Goal: Information Seeking & Learning: Learn about a topic

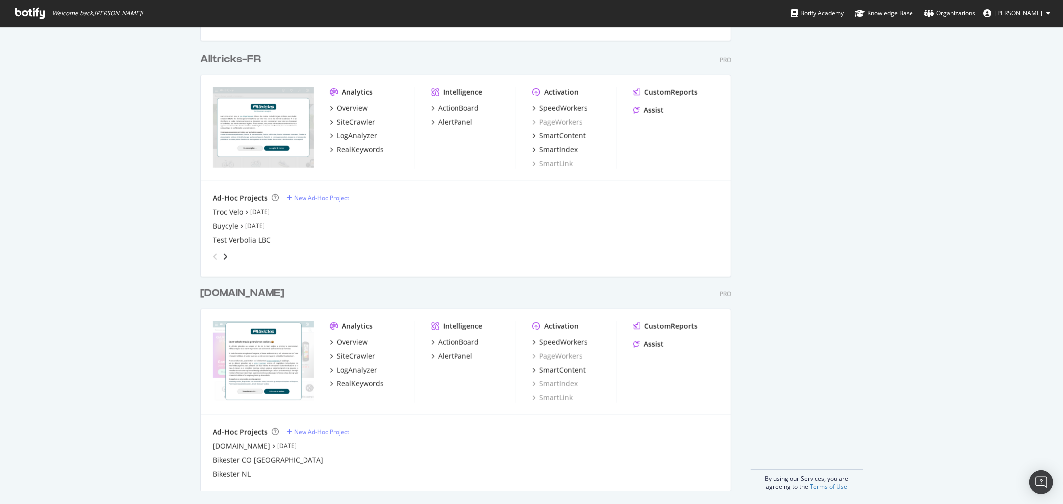
scroll to position [691, 0]
click at [277, 444] on link "Sep 19th 25" at bounding box center [286, 444] width 19 height 8
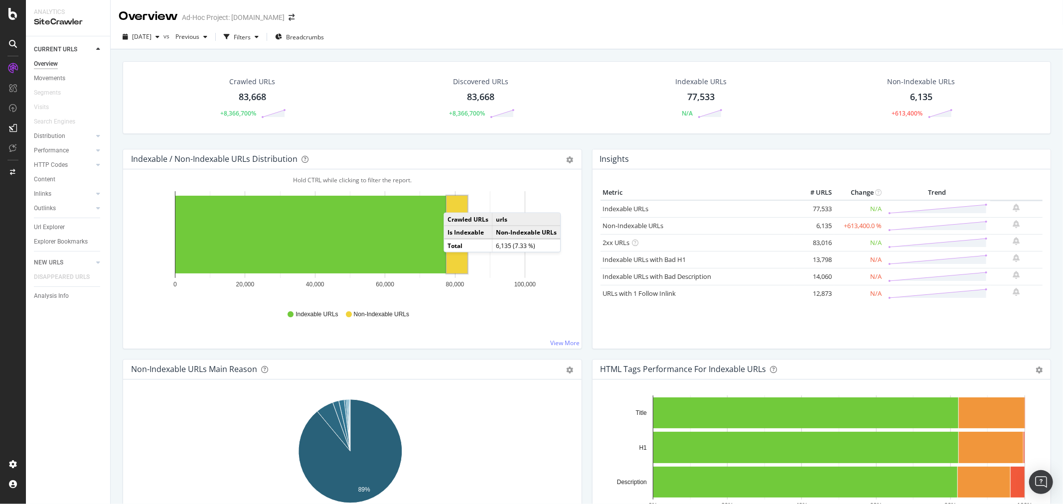
click at [453, 203] on rect "A chart." at bounding box center [456, 235] width 21 height 78
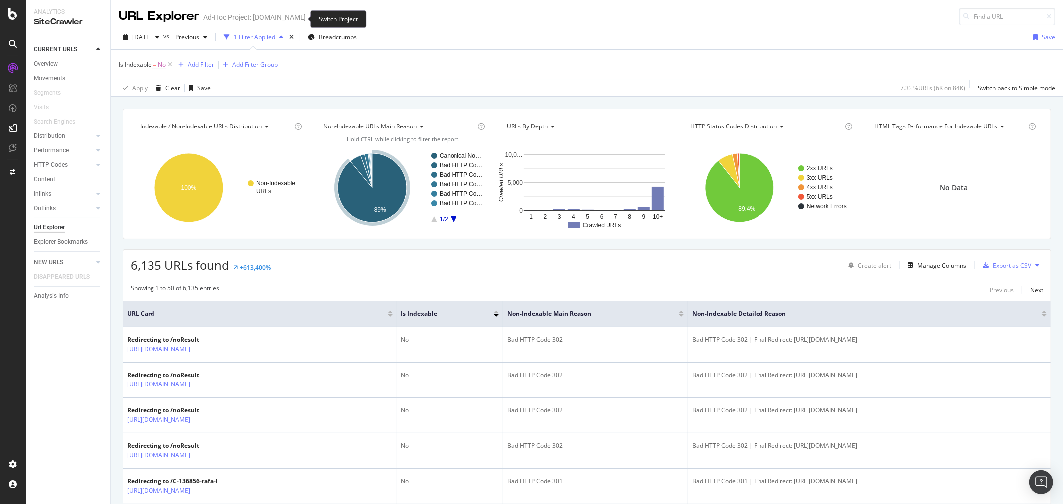
click at [310, 18] on icon "arrow-right-arrow-left" at bounding box center [313, 17] width 6 height 7
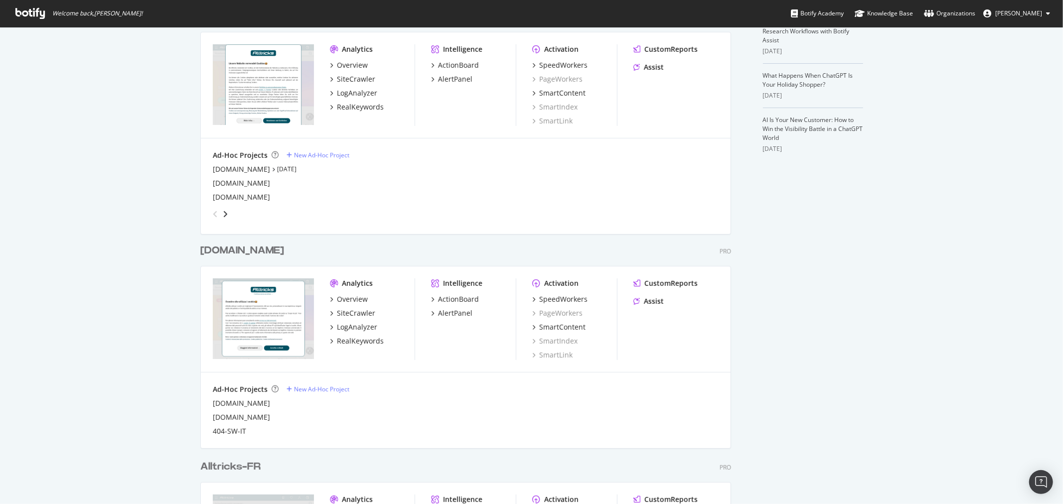
scroll to position [248, 0]
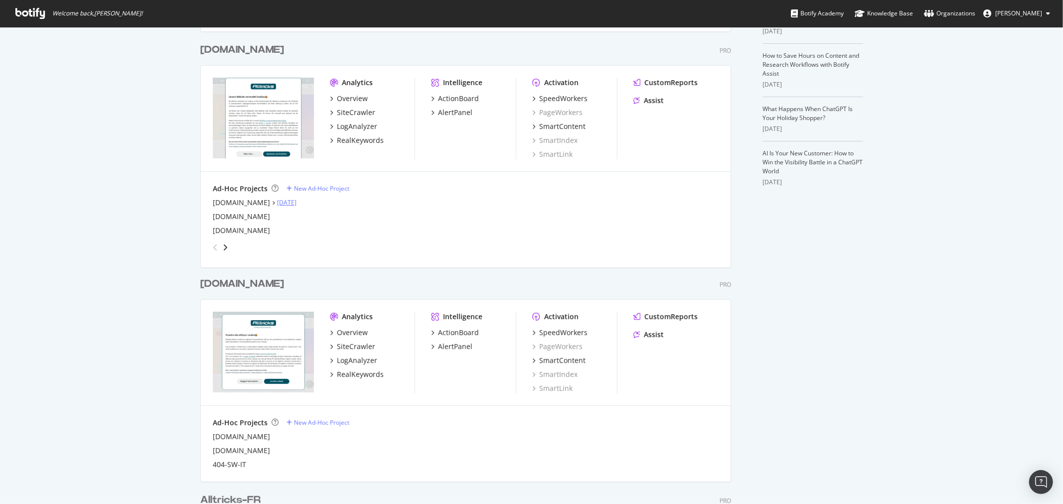
click at [277, 203] on link "Sep 19th 25" at bounding box center [286, 202] width 19 height 8
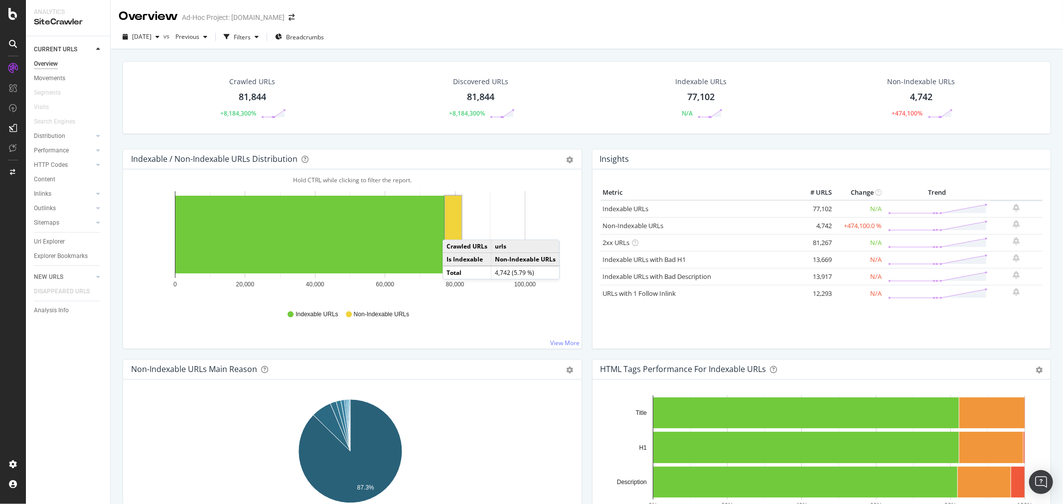
click at [452, 230] on rect "A chart." at bounding box center [453, 235] width 16 height 78
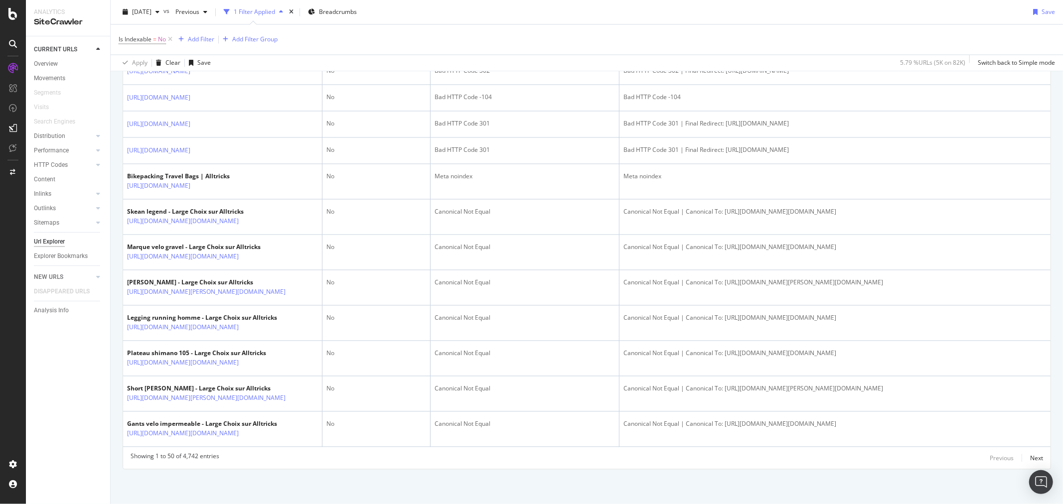
scroll to position [1689, 0]
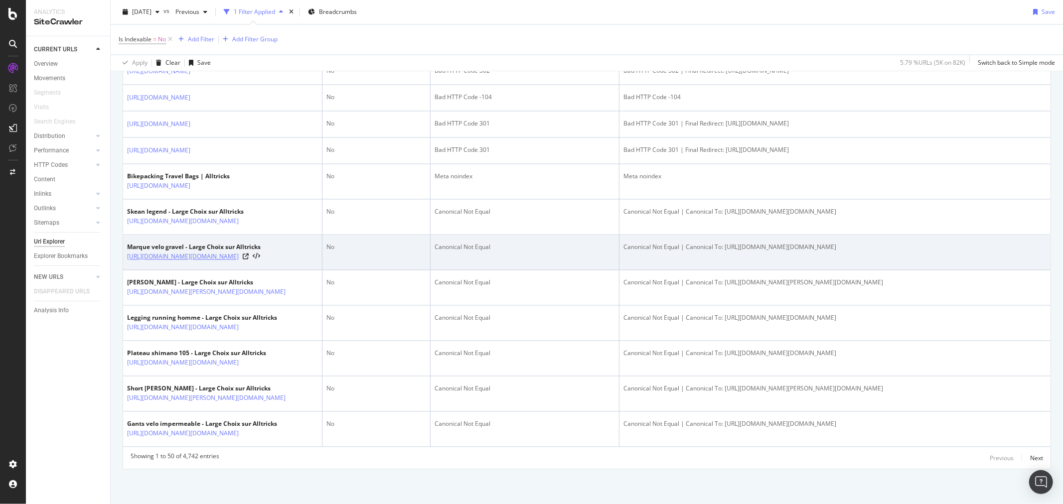
click at [239, 256] on link "https://www.alltricks.co.uk/marque-velo-gravel.sdex" at bounding box center [183, 257] width 112 height 10
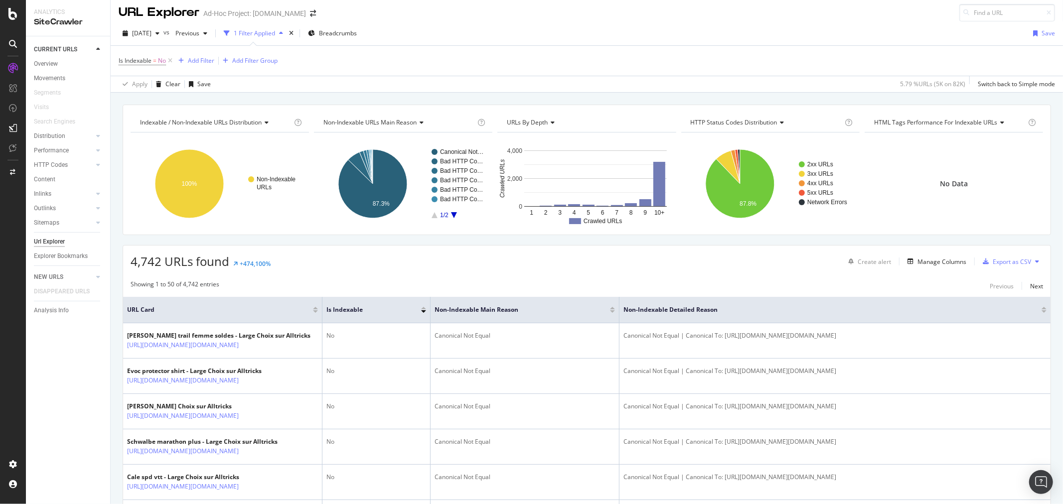
scroll to position [0, 0]
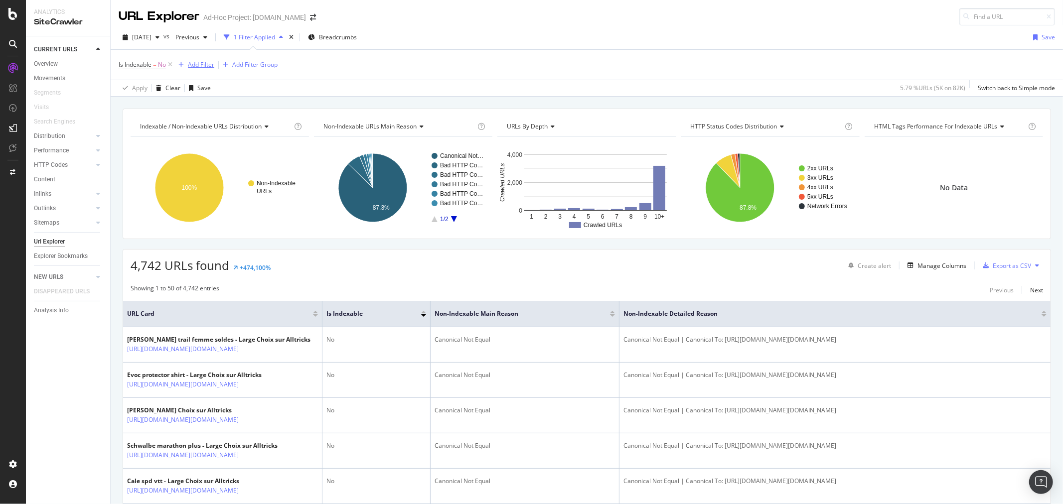
click at [197, 64] on div "Add Filter" at bounding box center [201, 64] width 26 height 8
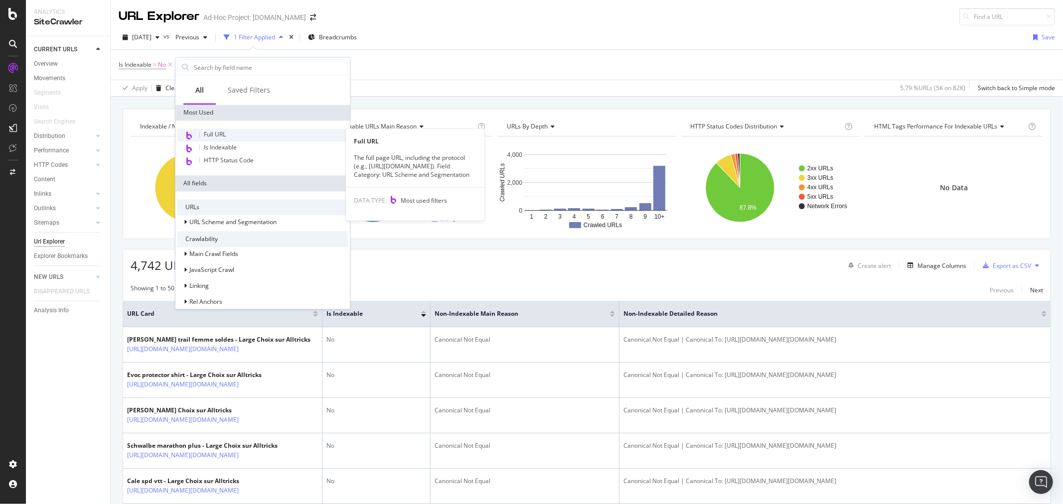
click at [249, 140] on div "Full URL" at bounding box center [262, 135] width 170 height 13
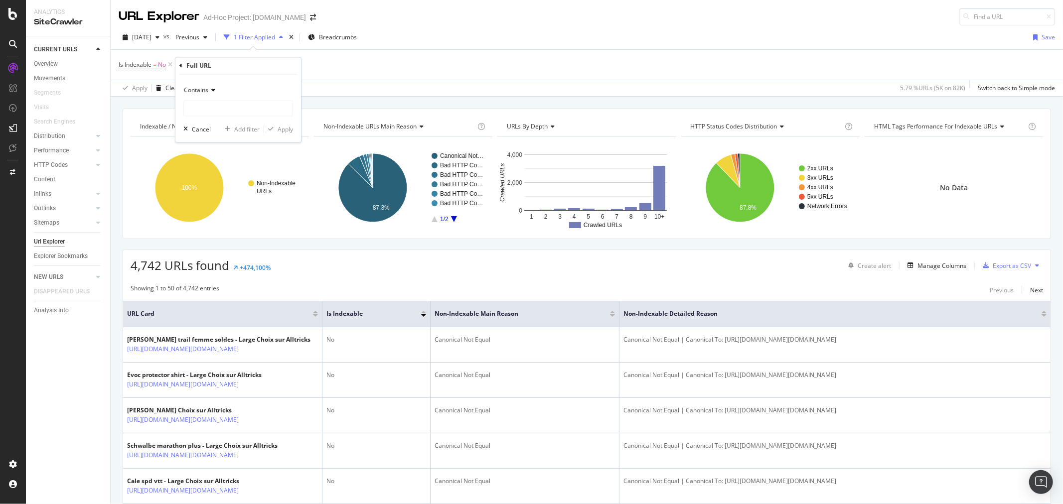
click at [207, 91] on span "Contains" at bounding box center [196, 90] width 24 height 8
click at [238, 199] on div "Doesn't contain" at bounding box center [239, 201] width 107 height 13
click at [218, 106] on input "text" at bounding box center [238, 109] width 109 height 16
type input "sdex"
click at [287, 123] on div "Doesn't contain sdex Cancel Add filter Apply" at bounding box center [238, 109] width 126 height 68
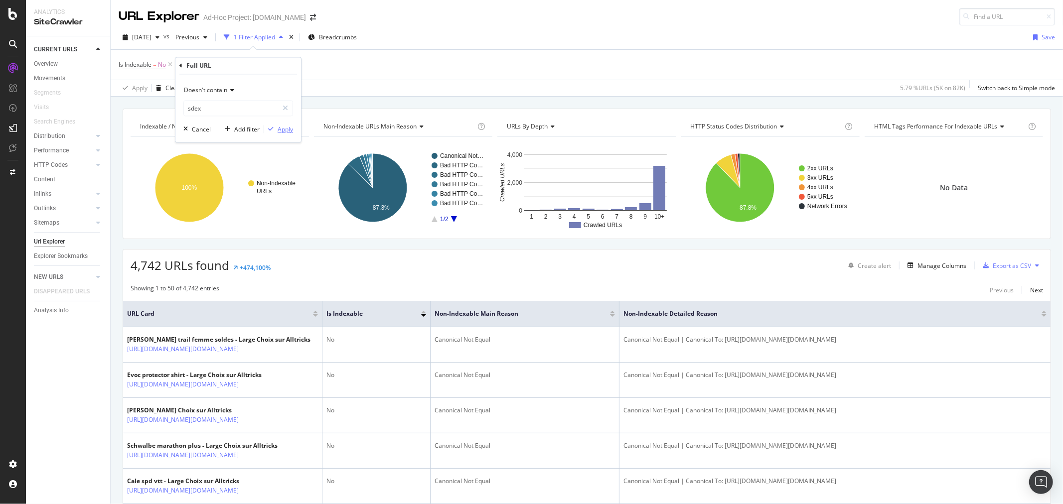
click at [283, 128] on div "Apply" at bounding box center [285, 129] width 15 height 8
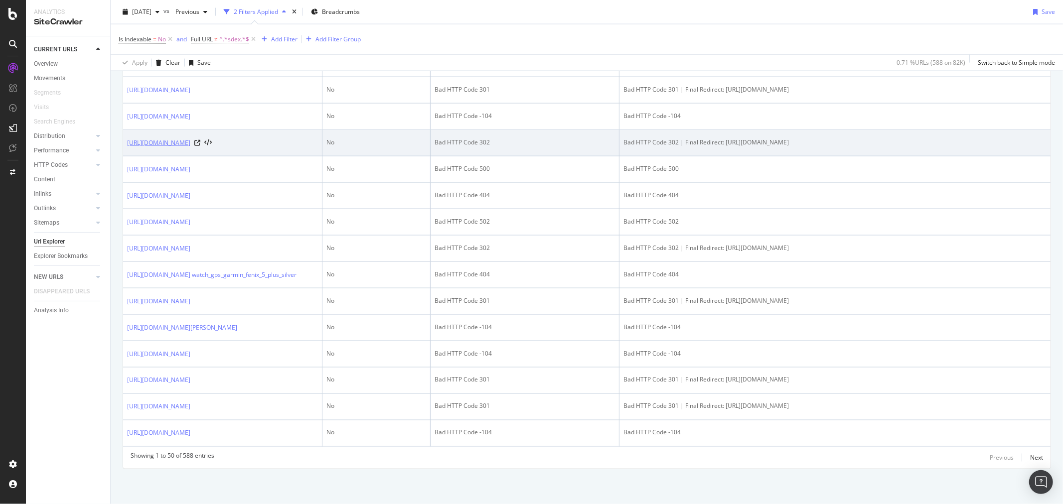
scroll to position [1551, 0]
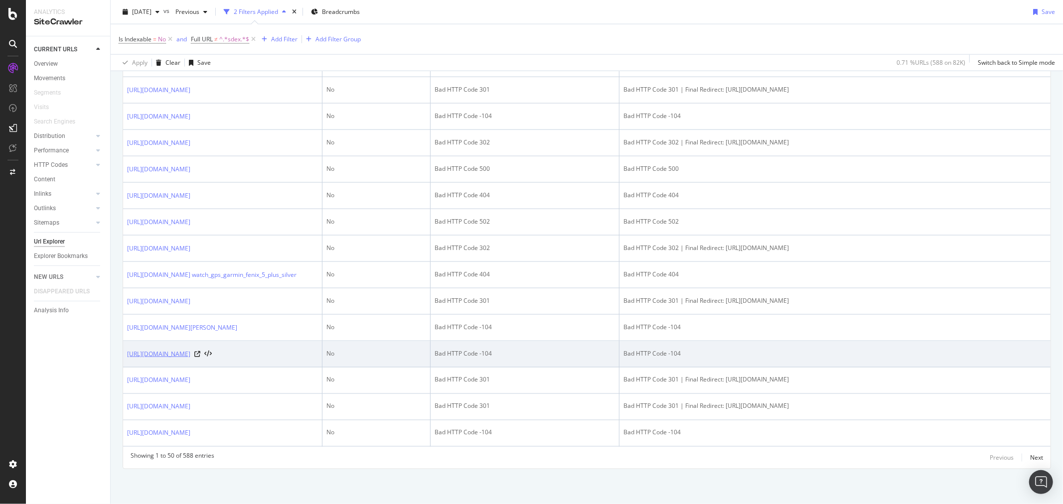
click at [190, 349] on link "https://www.alltricks.co.uk/F-41500-textile-bas/P-2091267-fox_flexair_pro_women…" at bounding box center [158, 354] width 63 height 10
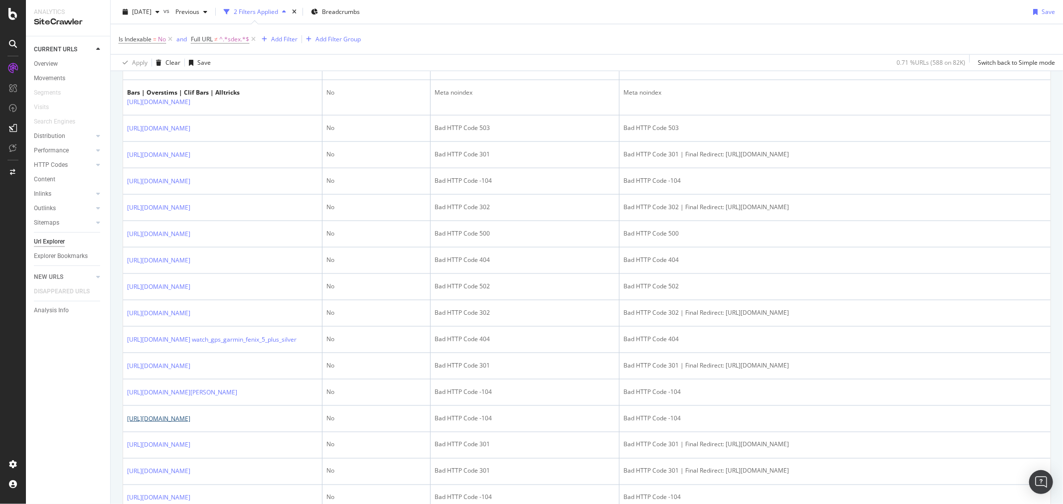
scroll to position [1052, 0]
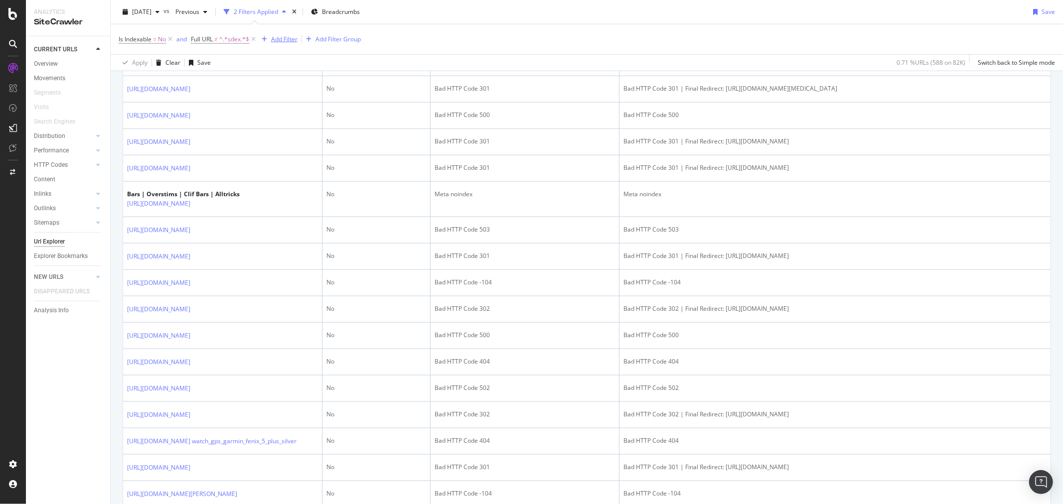
click at [284, 34] on div "Add Filter" at bounding box center [278, 39] width 40 height 11
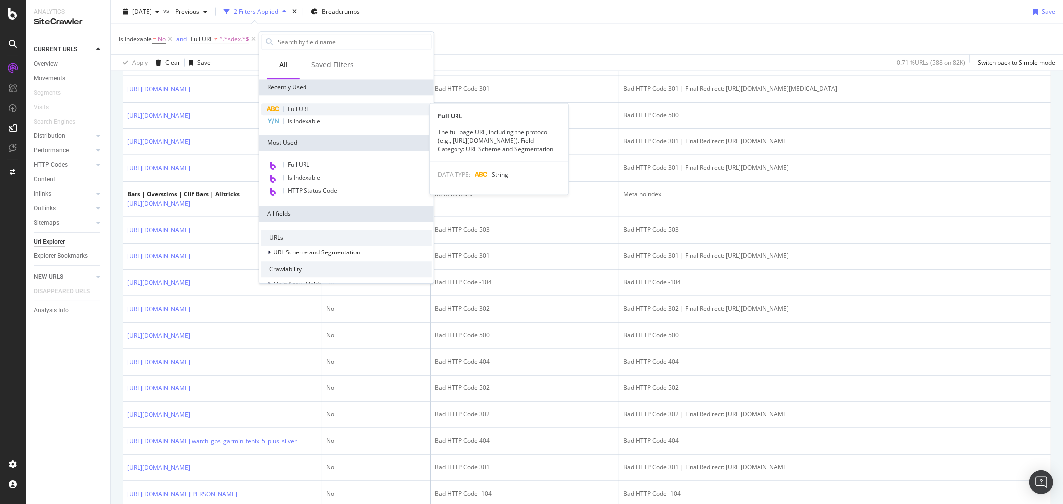
click at [309, 109] on span "Full URL" at bounding box center [298, 109] width 22 height 8
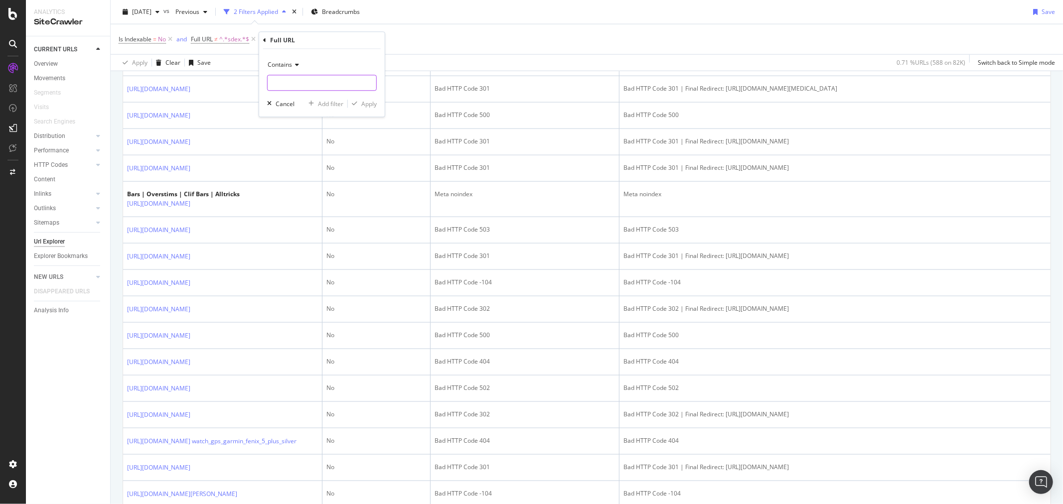
click at [298, 79] on input "text" at bounding box center [322, 83] width 109 height 16
type input "/C-"
click at [366, 105] on div "Apply" at bounding box center [368, 104] width 15 height 8
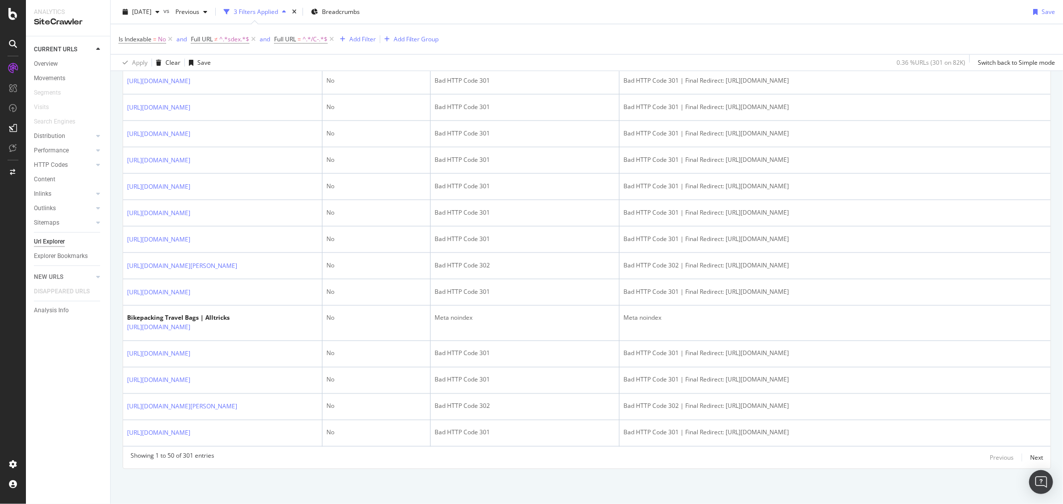
scroll to position [1384, 0]
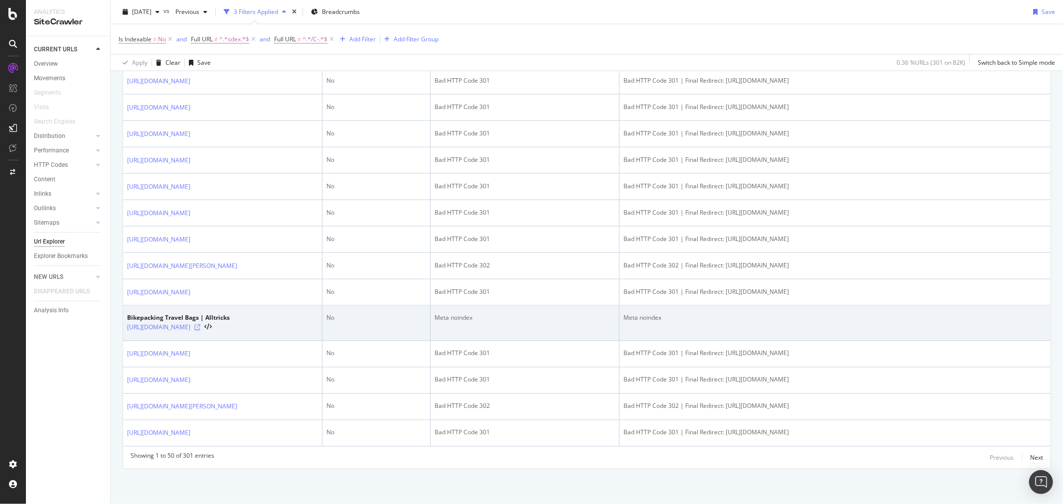
click at [200, 331] on icon at bounding box center [197, 328] width 6 height 6
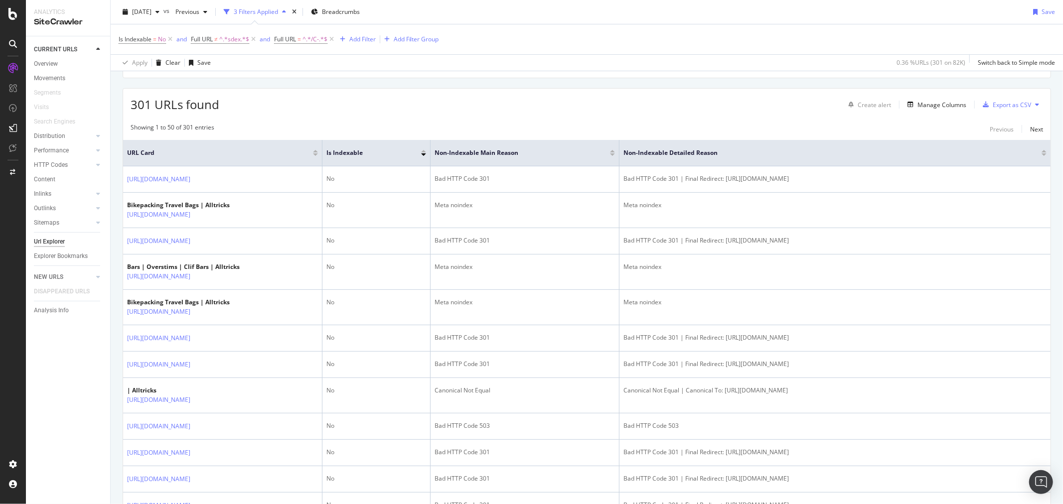
scroll to position [0, 0]
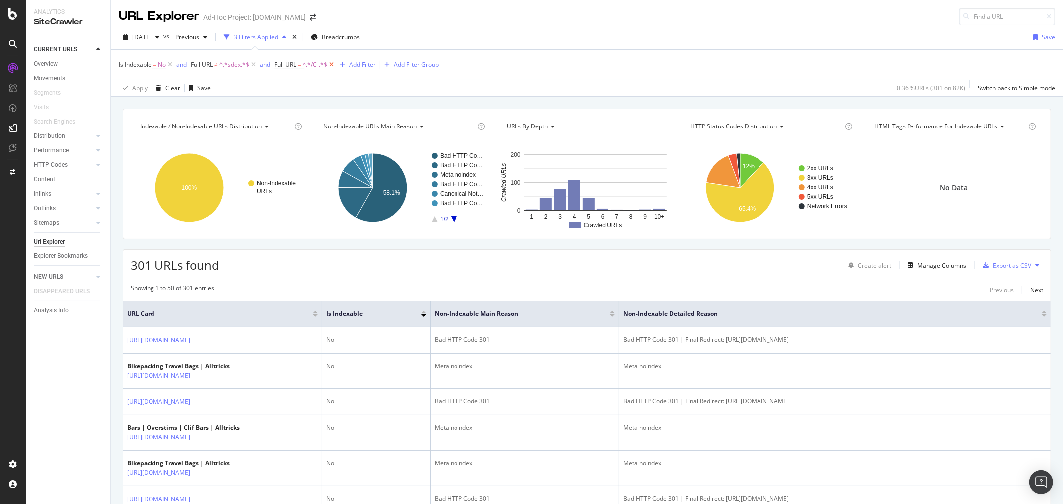
click at [330, 65] on icon at bounding box center [331, 65] width 8 height 10
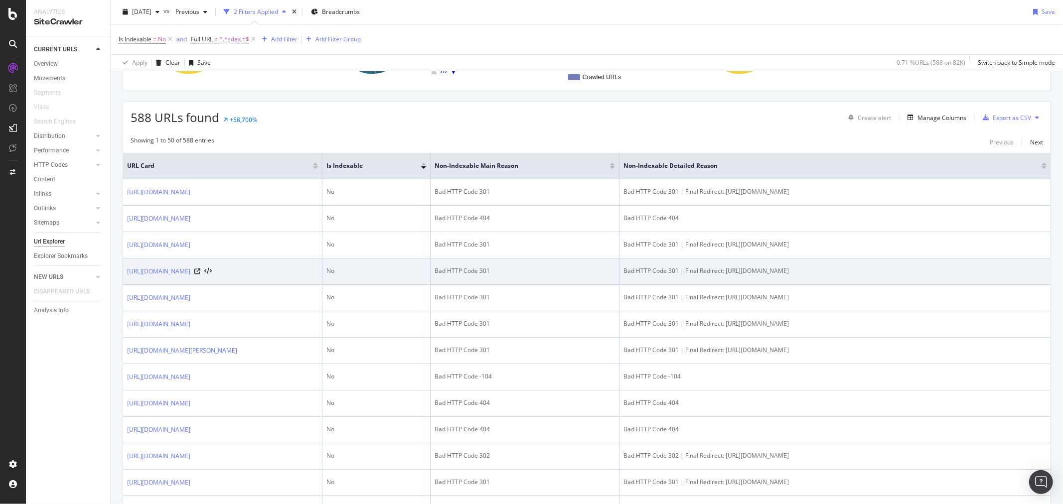
scroll to position [166, 0]
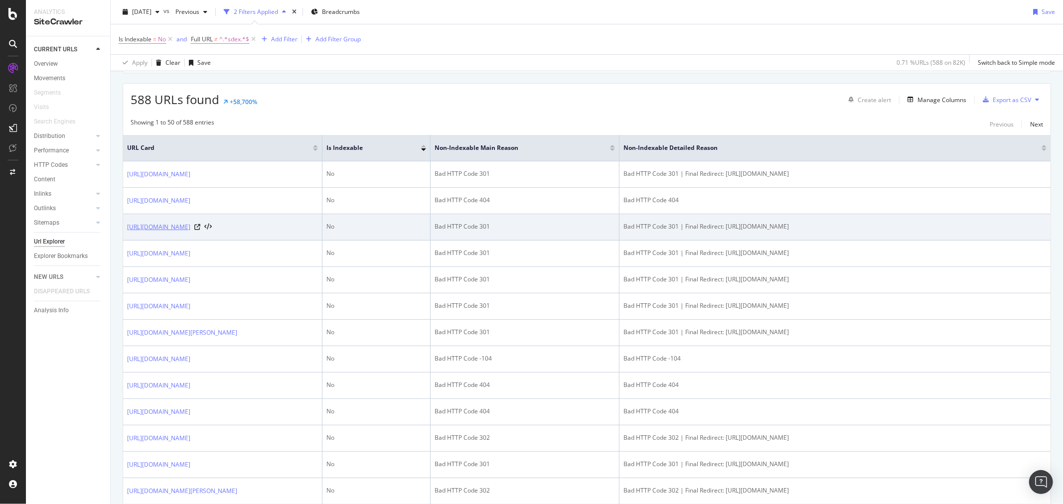
click at [190, 225] on link "https://www.alltricks.co.uk/C-41372-men-running-shoes" at bounding box center [158, 227] width 63 height 10
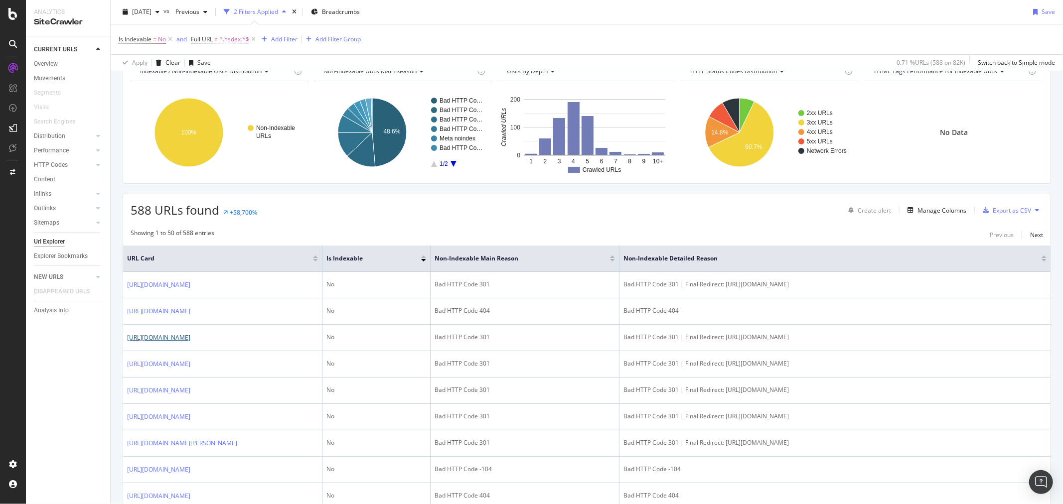
scroll to position [0, 0]
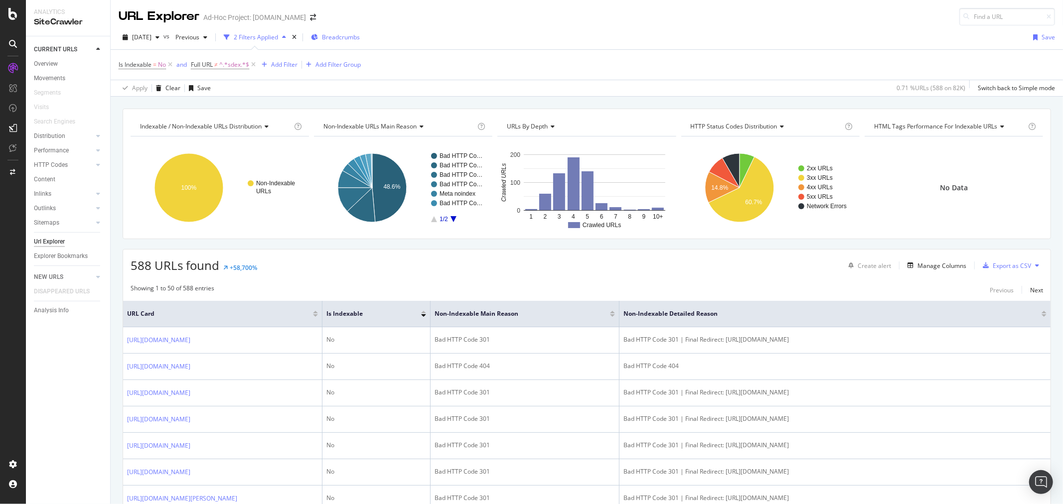
click at [354, 38] on span "Breadcrumbs" at bounding box center [341, 37] width 38 height 8
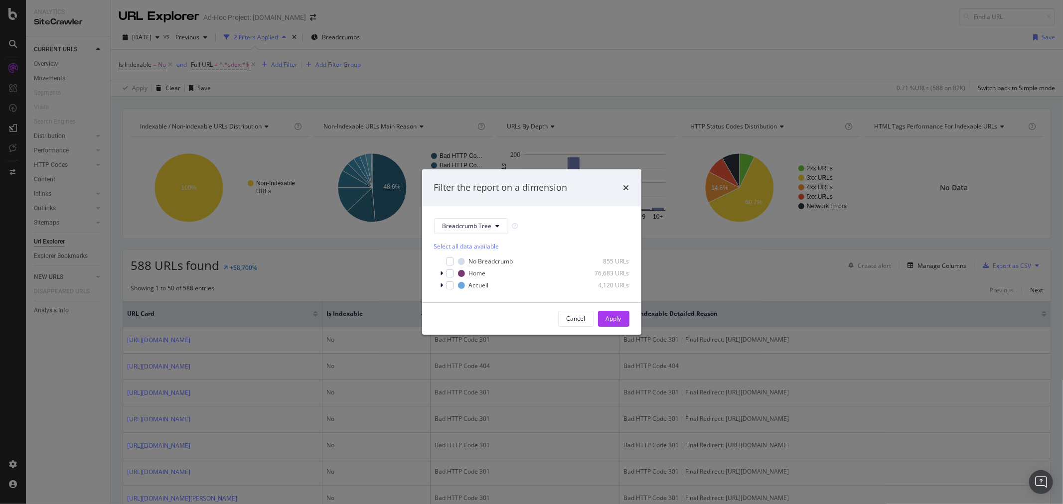
click at [461, 30] on div "Filter the report on a dimension Breadcrumb Tree Select all data available No B…" at bounding box center [531, 252] width 1063 height 504
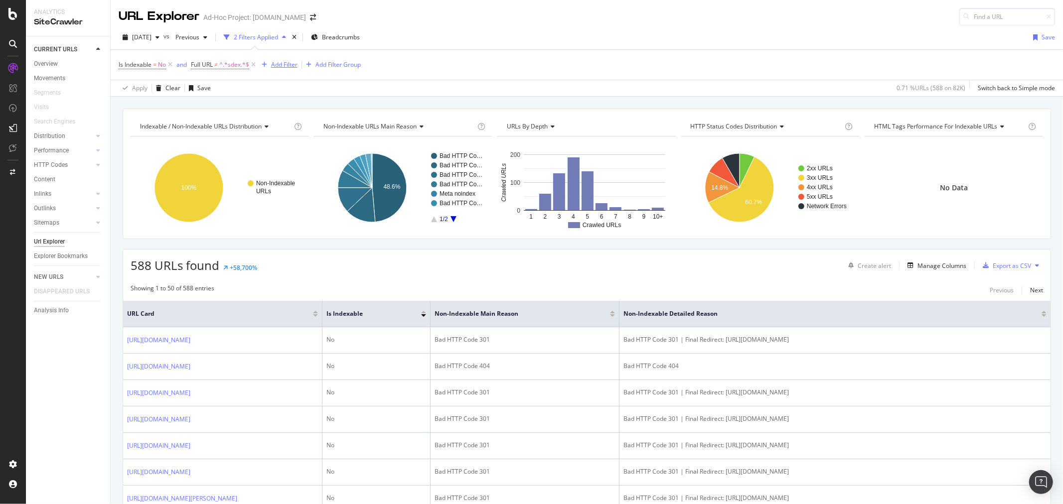
click at [286, 66] on div "Add Filter" at bounding box center [284, 64] width 26 height 8
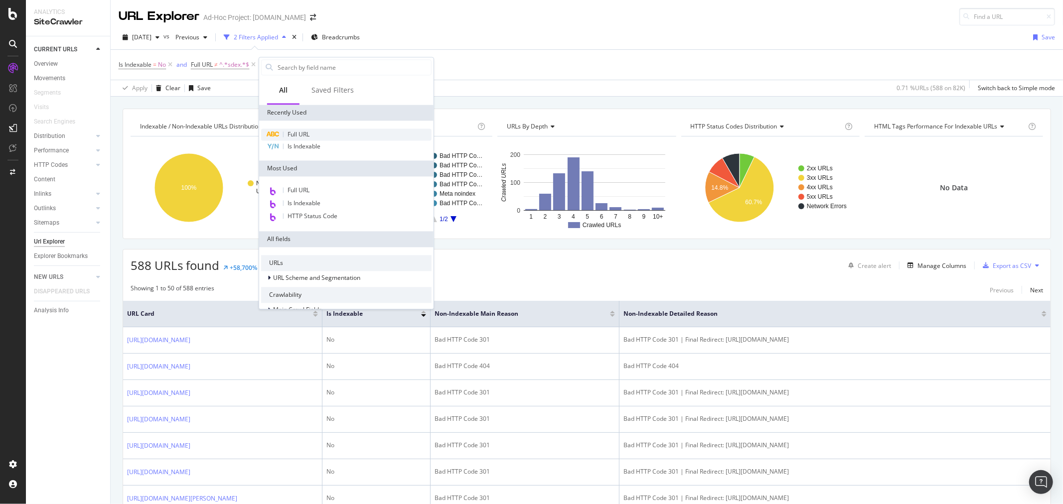
click at [323, 129] on div "Full URL" at bounding box center [346, 135] width 170 height 12
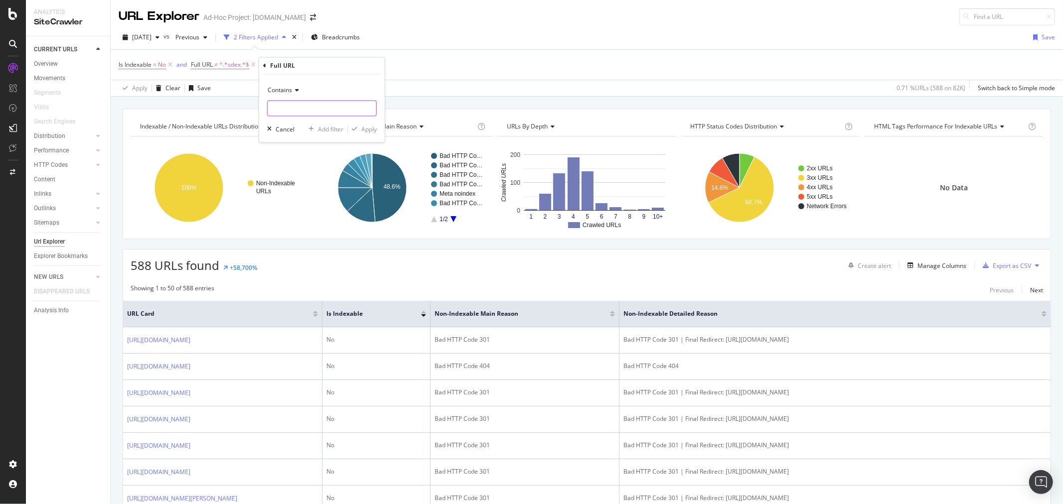
click at [307, 112] on input "text" at bounding box center [322, 109] width 109 height 16
type input "/C-"
click at [363, 127] on div "Apply" at bounding box center [368, 129] width 15 height 8
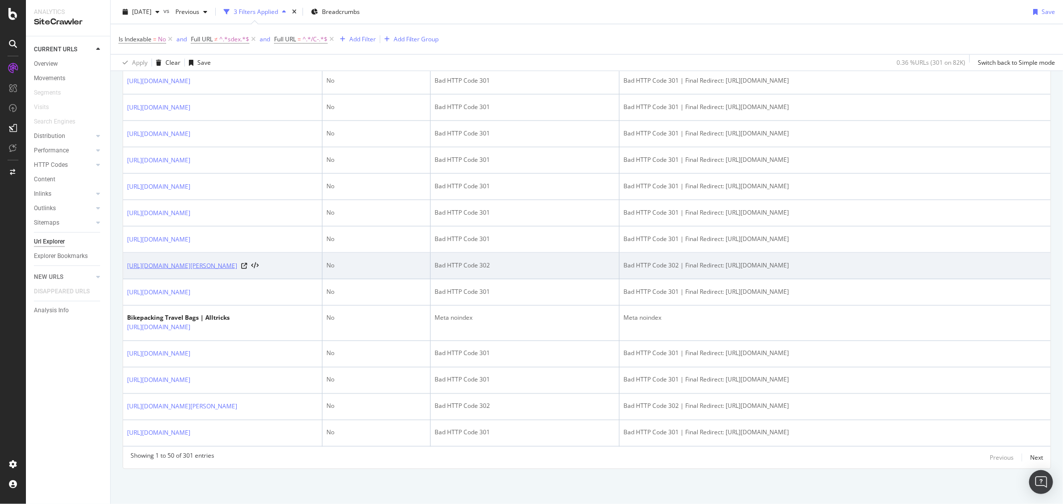
scroll to position [1434, 0]
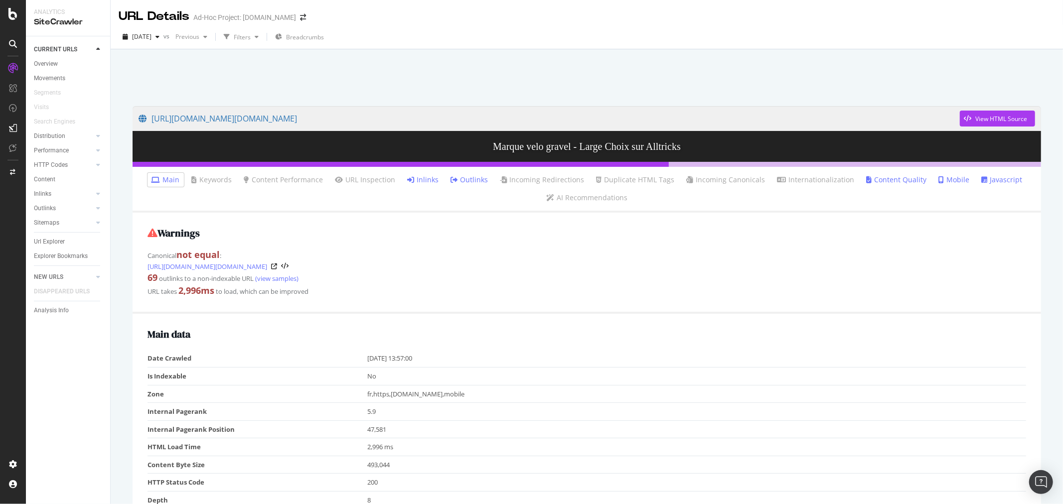
click at [422, 179] on link "Inlinks" at bounding box center [423, 180] width 31 height 10
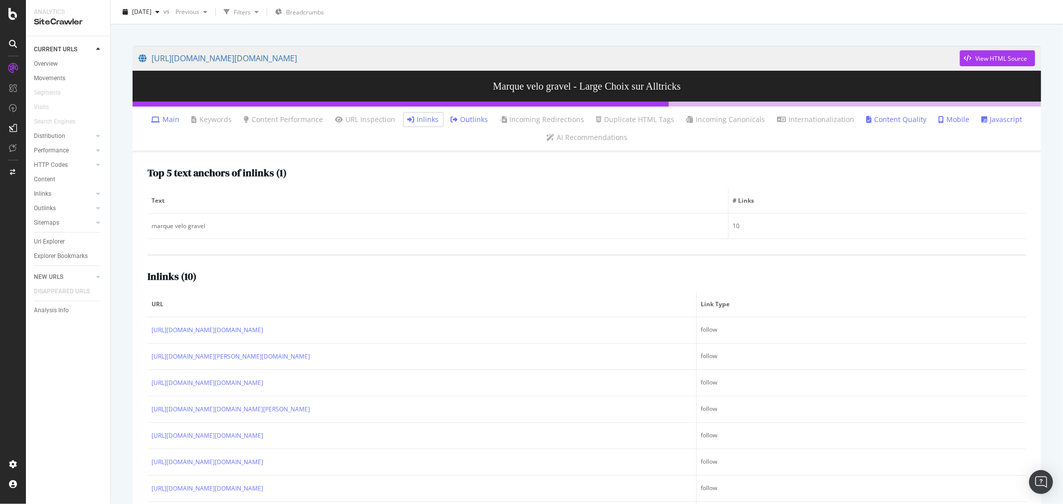
scroll to position [122, 0]
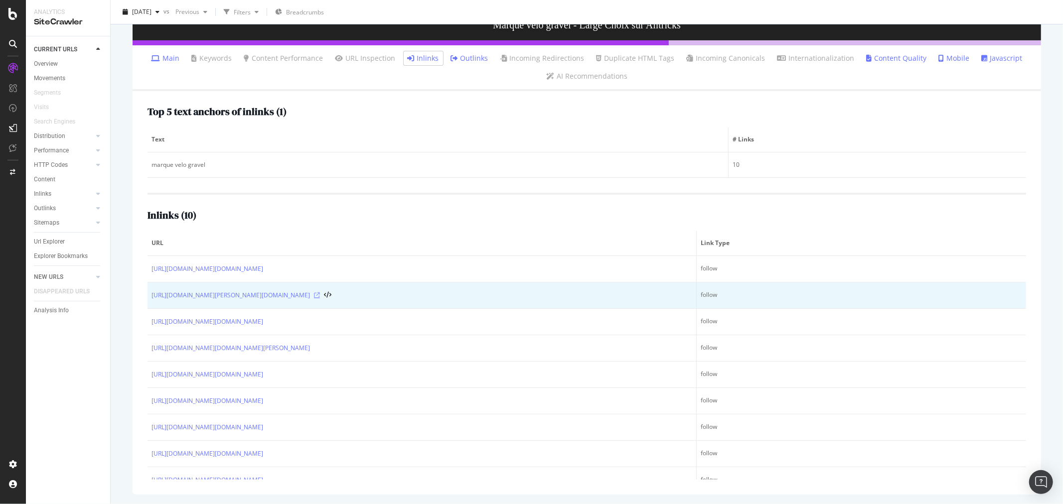
click at [314, 292] on icon at bounding box center [317, 295] width 6 height 6
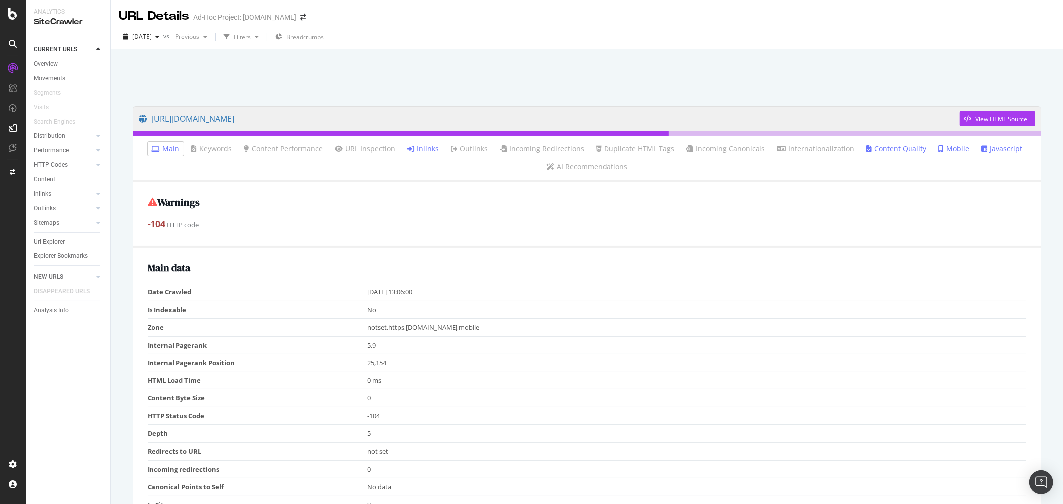
click at [426, 158] on ul "Main Keywords Content Performance URL Inspection Inlinks Outlinks Incoming Redi…" at bounding box center [587, 159] width 908 height 46
click at [427, 152] on link "Inlinks" at bounding box center [423, 149] width 31 height 10
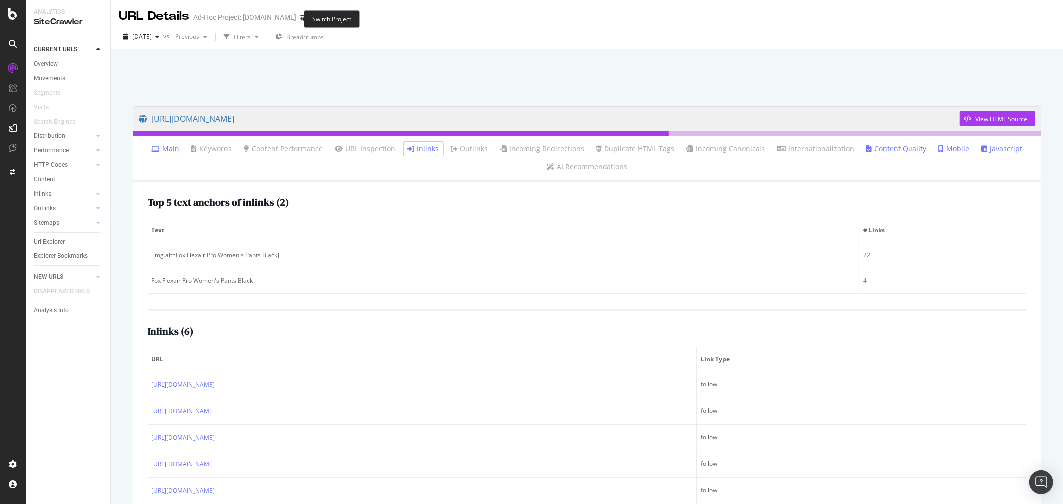
click at [296, 20] on span at bounding box center [303, 17] width 14 height 7
click at [300, 17] on icon "arrow-right-arrow-left" at bounding box center [303, 17] width 6 height 7
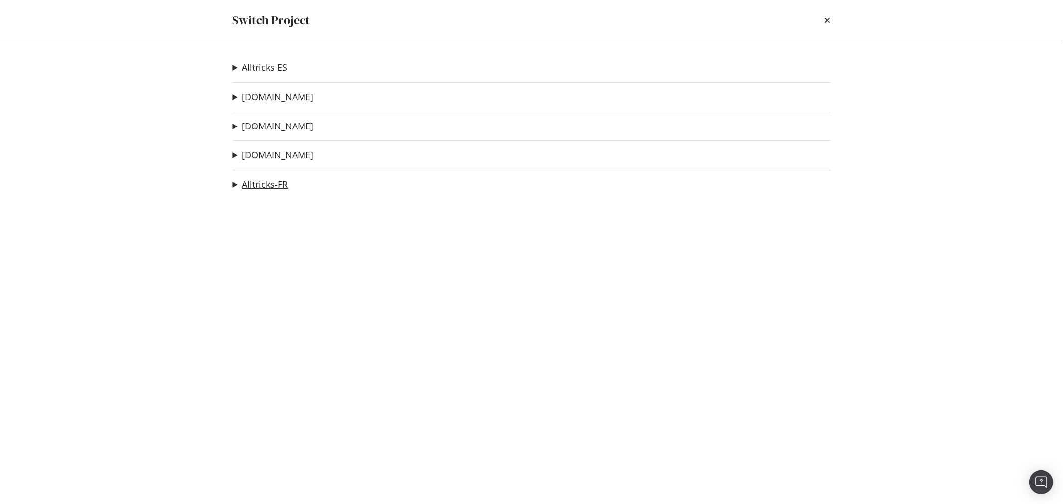
click at [276, 183] on link "Alltricks-FR" at bounding box center [265, 184] width 46 height 10
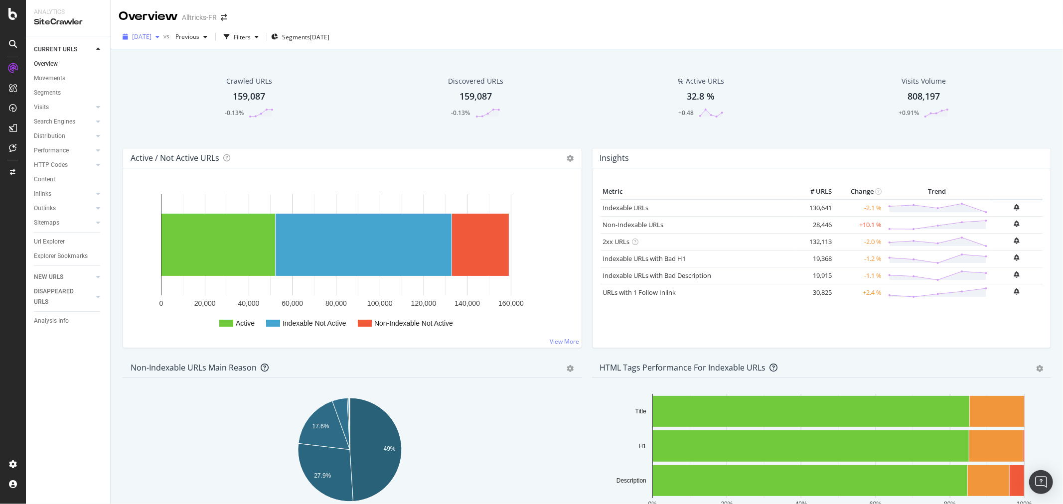
click at [151, 38] on span "2025 Sep. 15th" at bounding box center [141, 36] width 19 height 8
click at [188, 132] on div "2025 Aug. 25th 148K URLs" at bounding box center [177, 128] width 89 height 9
drag, startPoint x: 57, startPoint y: 241, endPoint x: 535, endPoint y: 242, distance: 477.8
click at [57, 241] on div "Url Explorer" at bounding box center [49, 242] width 31 height 10
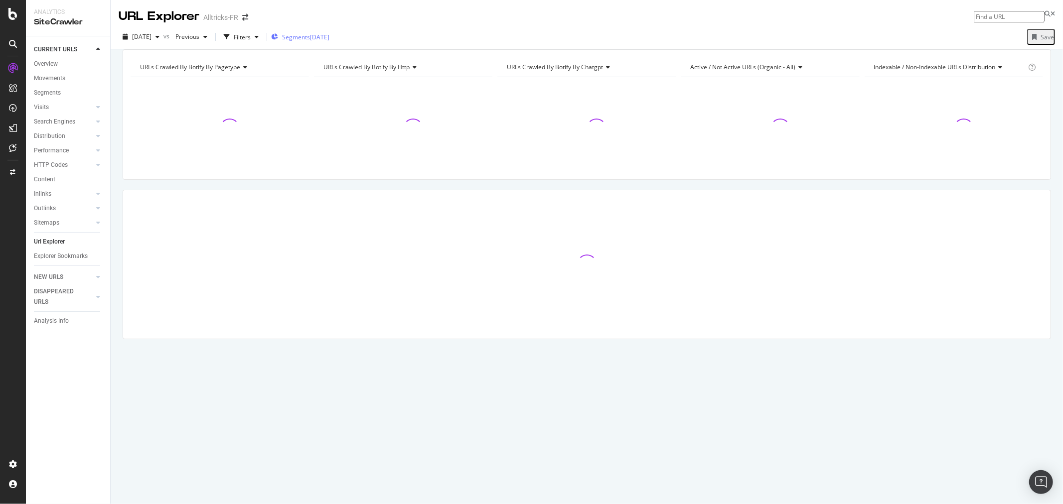
click at [310, 37] on span "Segments" at bounding box center [296, 37] width 28 height 8
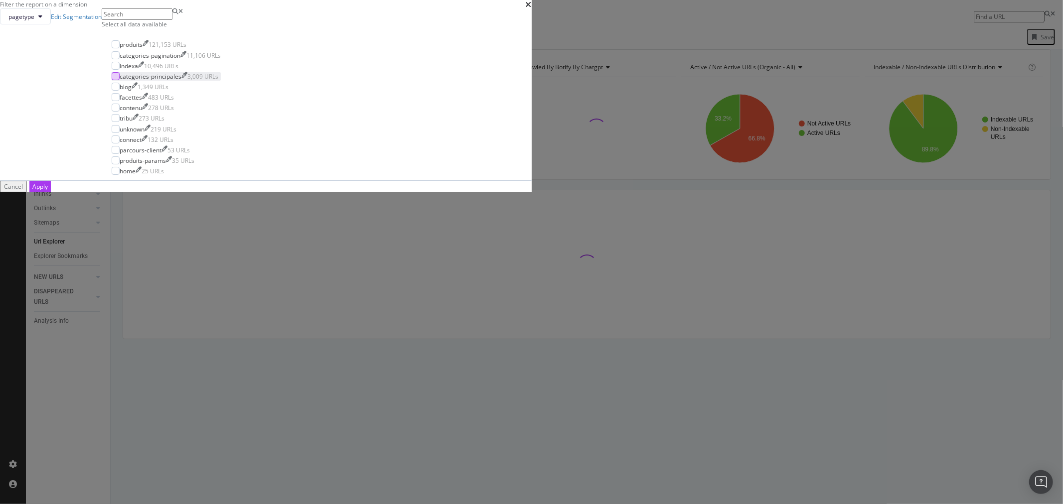
click at [120, 80] on div "modal" at bounding box center [116, 76] width 8 height 8
click at [48, 191] on div "Apply" at bounding box center [39, 186] width 15 height 8
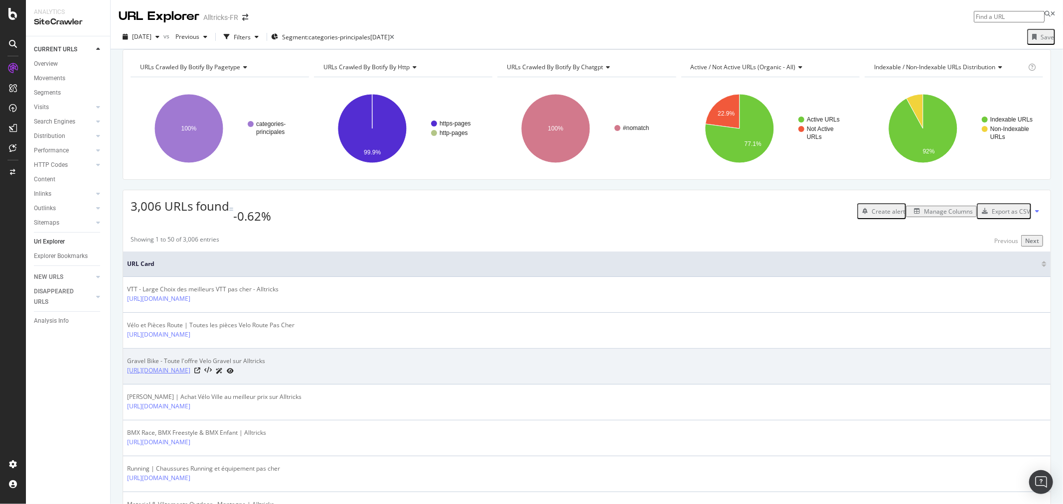
click at [190, 372] on link "https://www.alltricks.fr/C-1375892-gravel" at bounding box center [158, 371] width 63 height 10
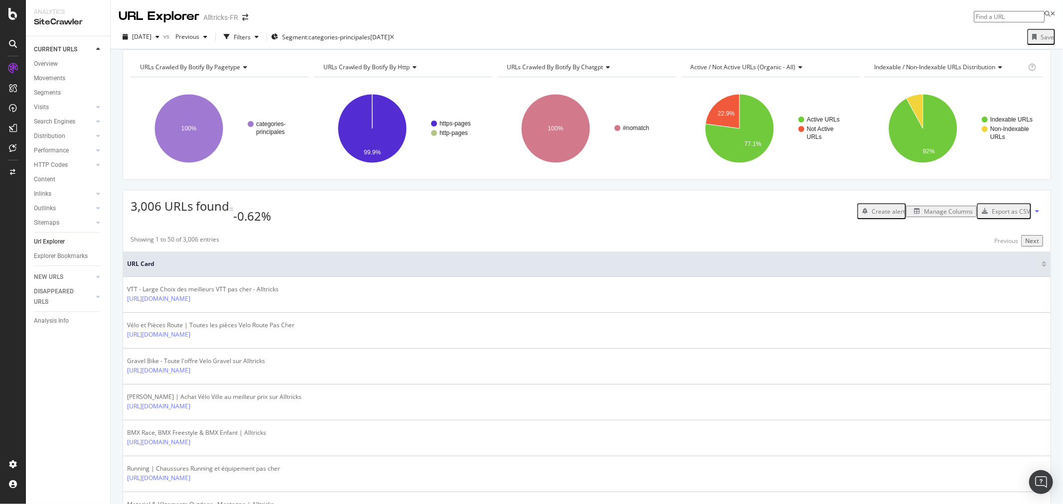
click at [977, 13] on input at bounding box center [1009, 16] width 71 height 11
paste input "-2393925"
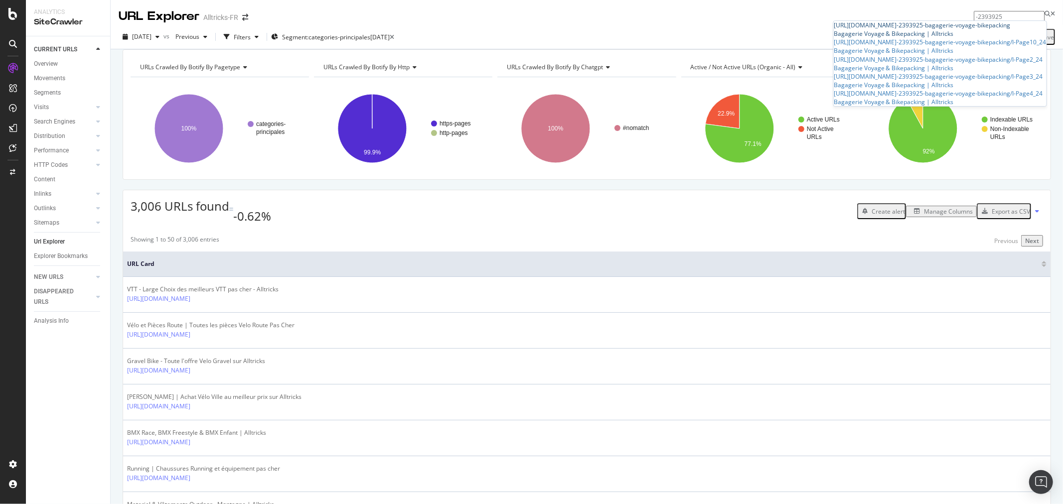
type input "-2393925"
click at [953, 29] on div "https://www.alltricks.fr/C -2393925 -bagagerie-voyage-bikepacking" at bounding box center [940, 25] width 213 height 8
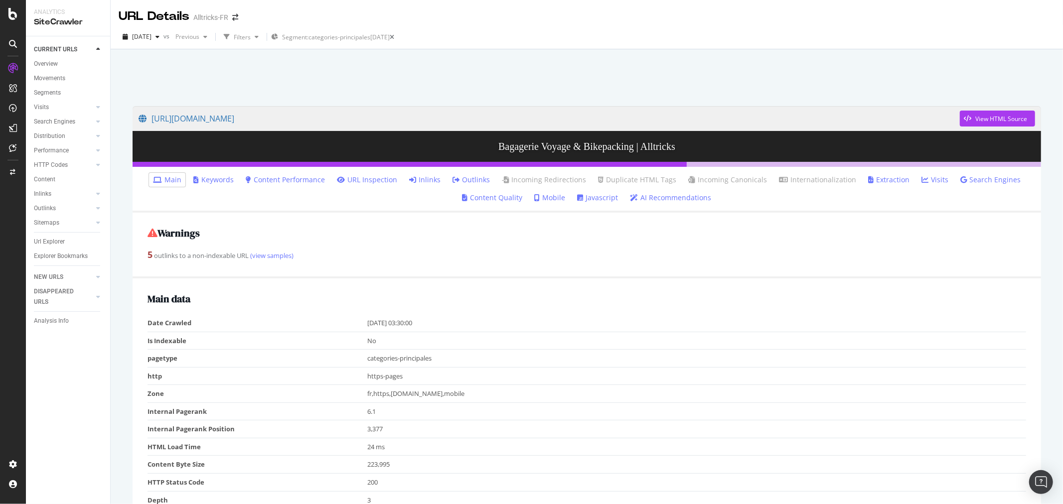
scroll to position [584, 0]
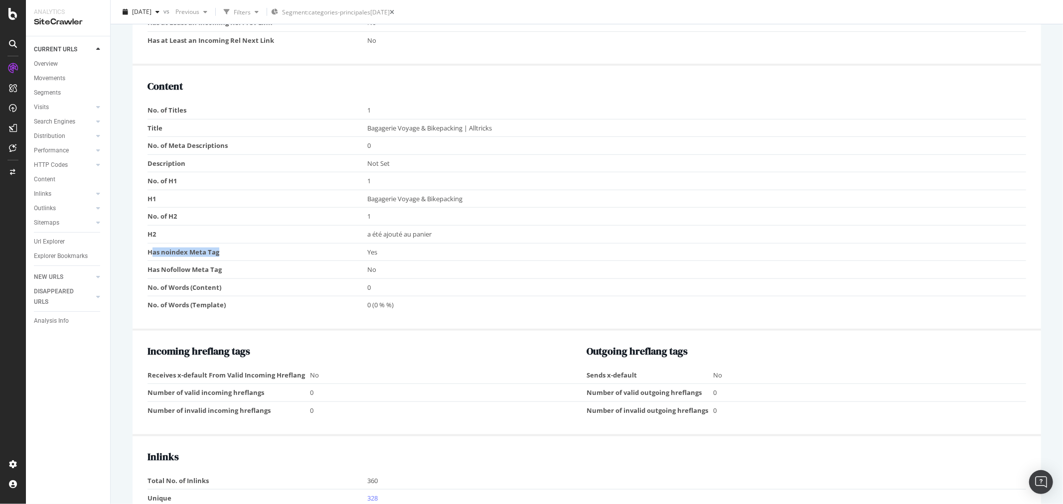
drag, startPoint x: 227, startPoint y: 250, endPoint x: 151, endPoint y: 253, distance: 75.8
click at [151, 253] on td "Has noindex Meta Tag" at bounding box center [257, 252] width 220 height 18
click at [188, 240] on td "H2" at bounding box center [257, 235] width 220 height 18
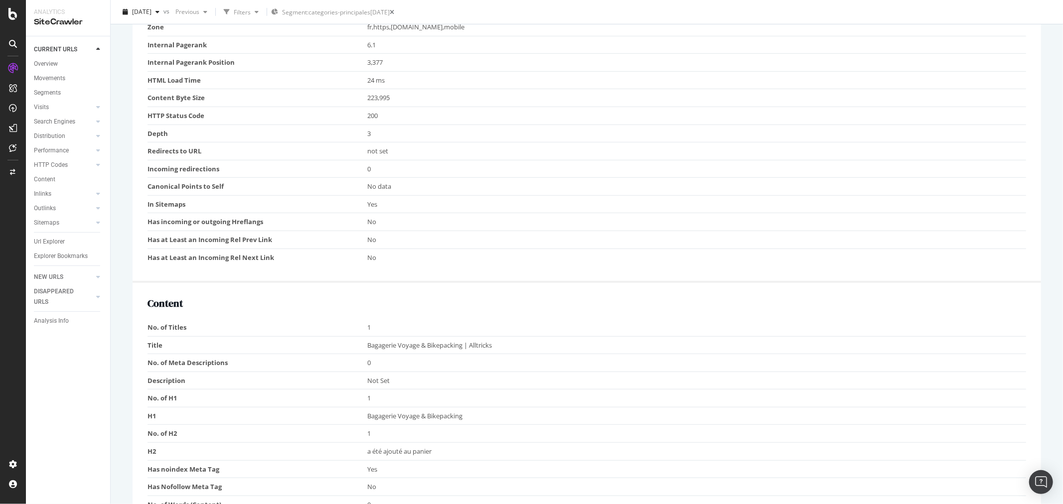
scroll to position [362, 0]
click at [151, 8] on span "2025 Aug. 25th" at bounding box center [141, 11] width 19 height 8
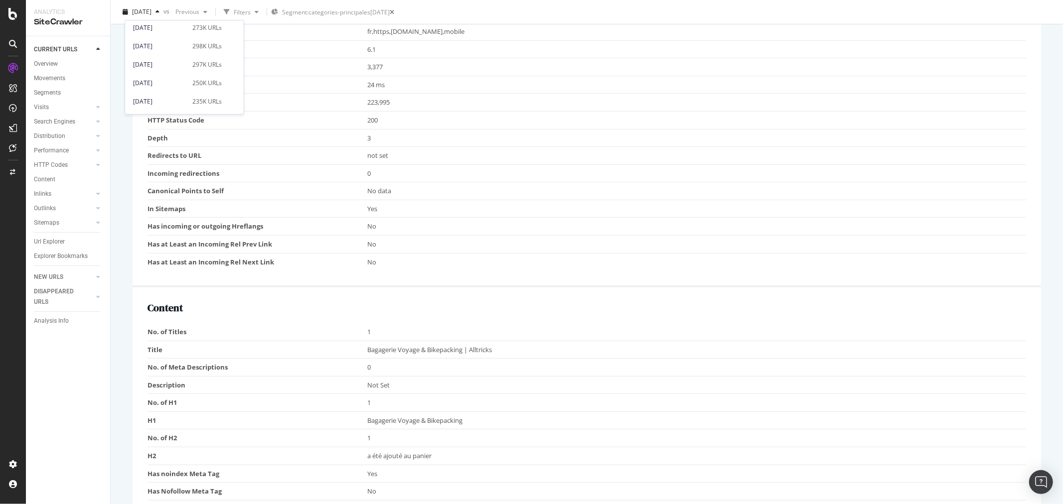
scroll to position [387, 0]
click at [178, 59] on div "2024 Jul. 24th" at bounding box center [159, 63] width 53 height 9
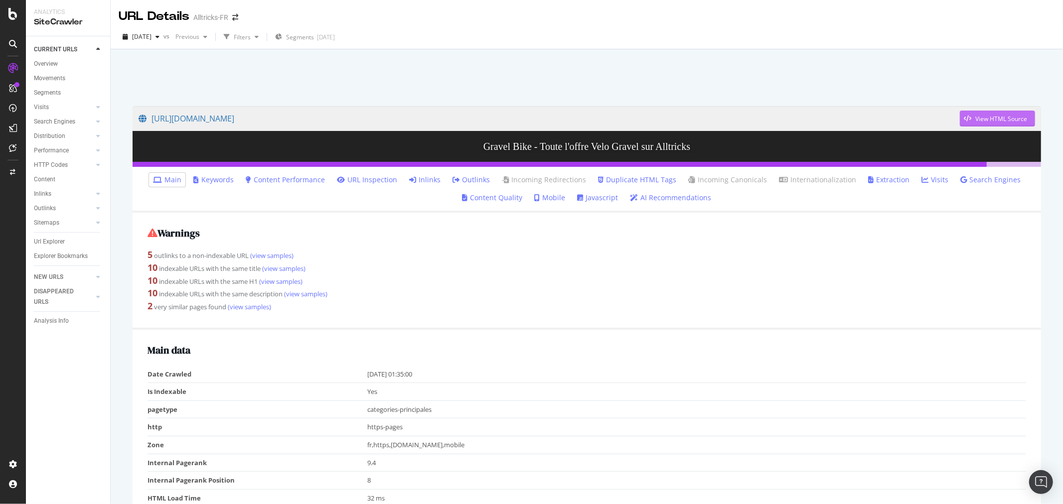
click at [982, 115] on div "View HTML Source" at bounding box center [1001, 119] width 52 height 8
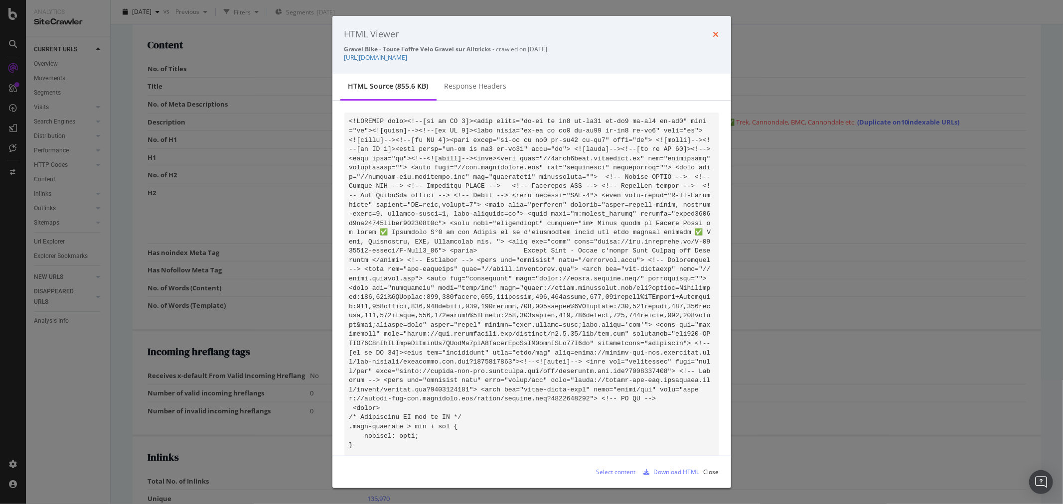
click at [716, 31] on icon "times" at bounding box center [716, 34] width 6 height 8
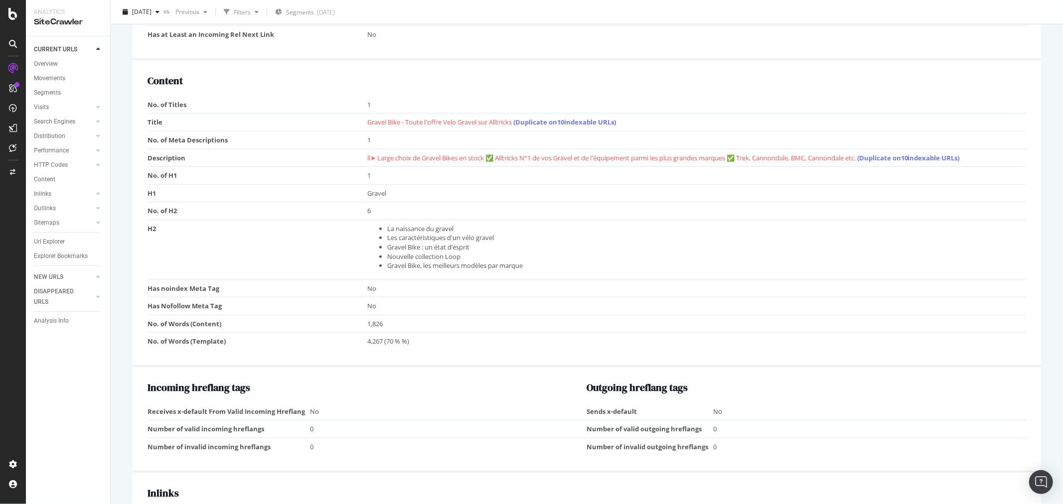
scroll to position [621, 0]
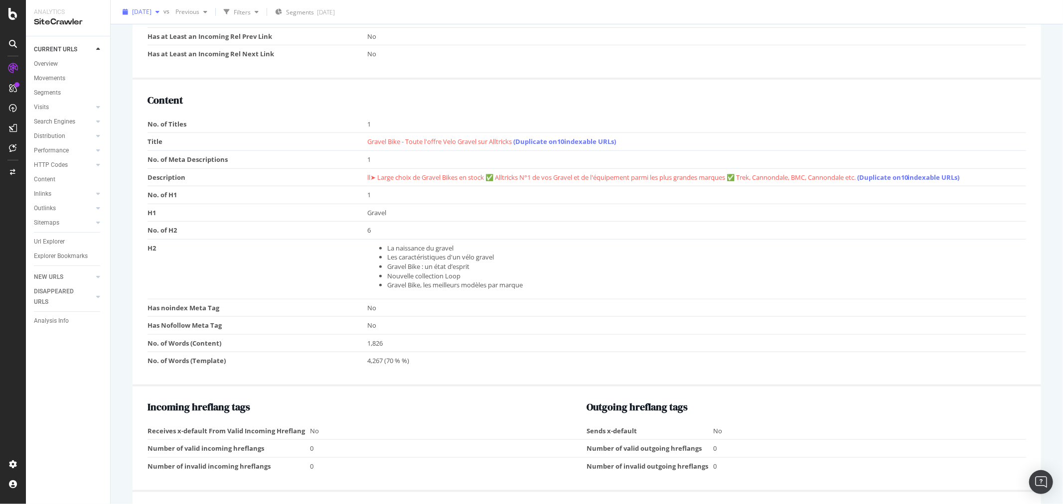
click at [151, 13] on span "[DATE]" at bounding box center [141, 11] width 19 height 8
click at [170, 53] on div "2025 Sep. 15th 159K URLs" at bounding box center [184, 47] width 119 height 14
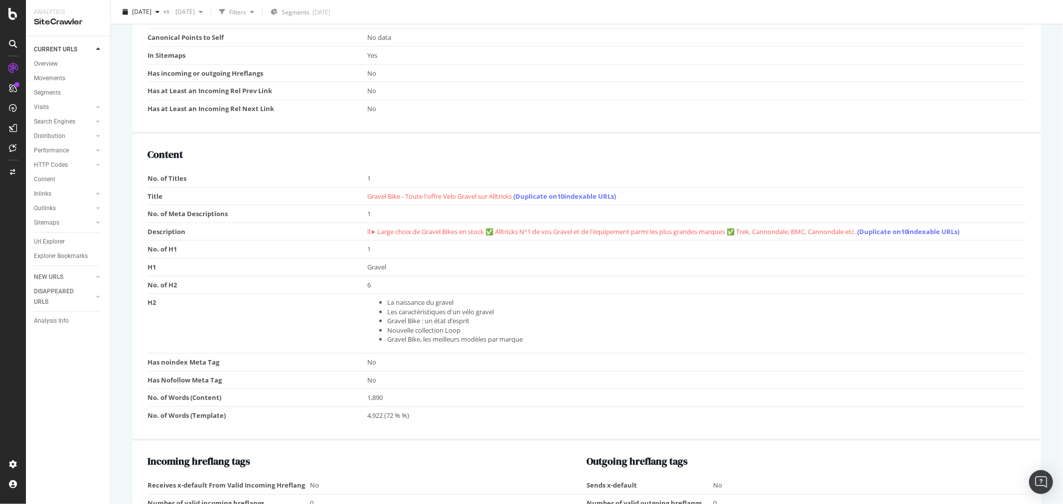
scroll to position [554, 0]
click at [152, 6] on div "[DATE]" at bounding box center [141, 11] width 45 height 15
click at [167, 104] on div "[DATE]" at bounding box center [159, 103] width 53 height 9
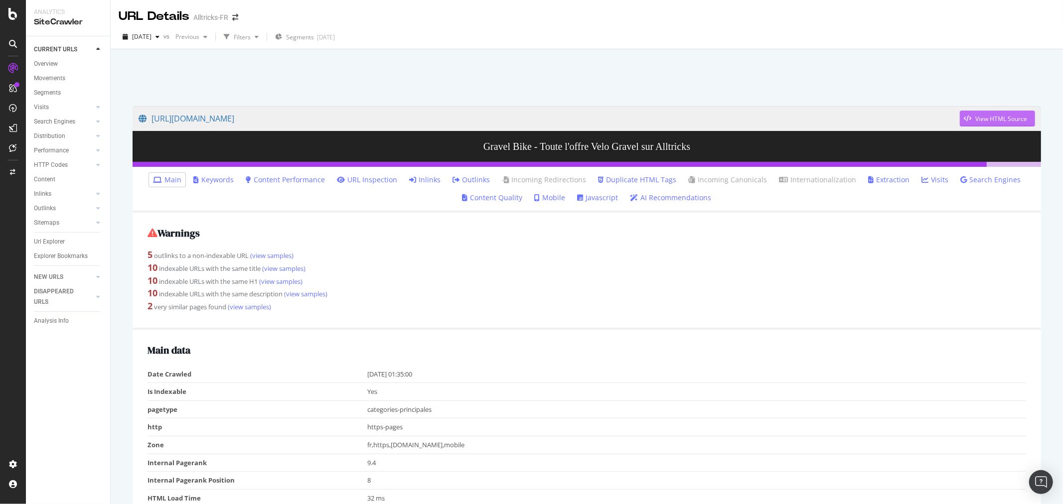
click at [985, 121] on div "View HTML Source" at bounding box center [1001, 119] width 52 height 8
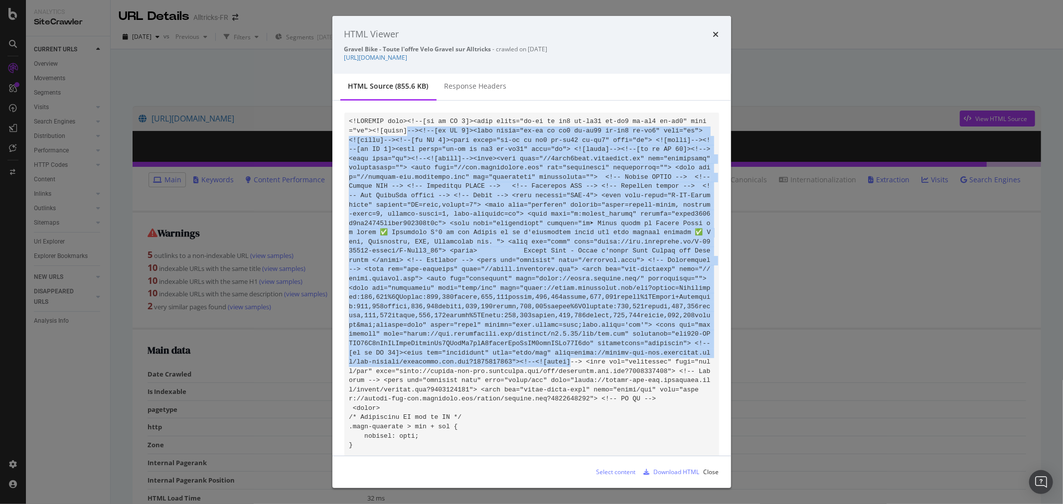
drag, startPoint x: 375, startPoint y: 136, endPoint x: 639, endPoint y: 345, distance: 337.6
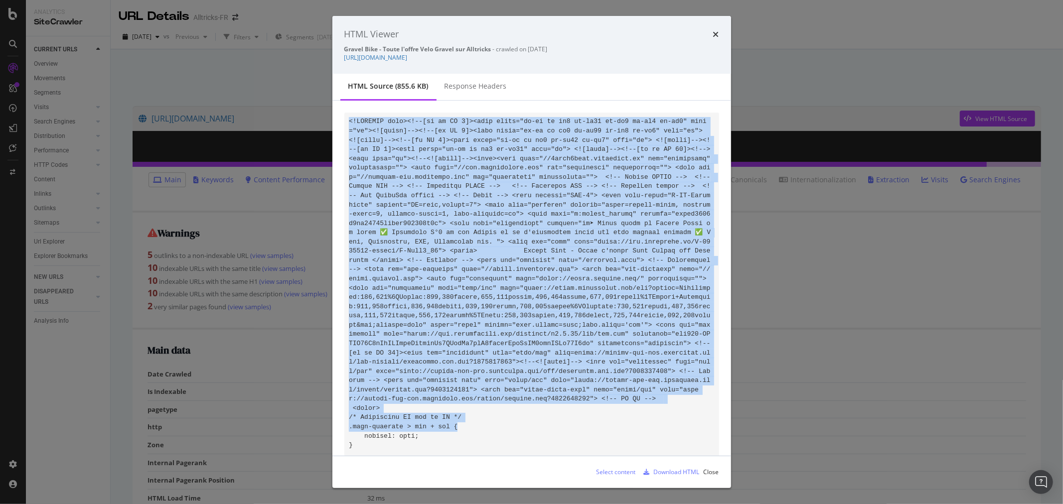
drag, startPoint x: 452, startPoint y: 413, endPoint x: 341, endPoint y: 112, distance: 321.0
click at [341, 112] on div "modal" at bounding box center [531, 278] width 399 height 355
copy code "<!DOCTYPE html><!--[if lt IE 7]><html class="no-js ie ie6 lt-ie10 lt-ie9 lt-ie8…"
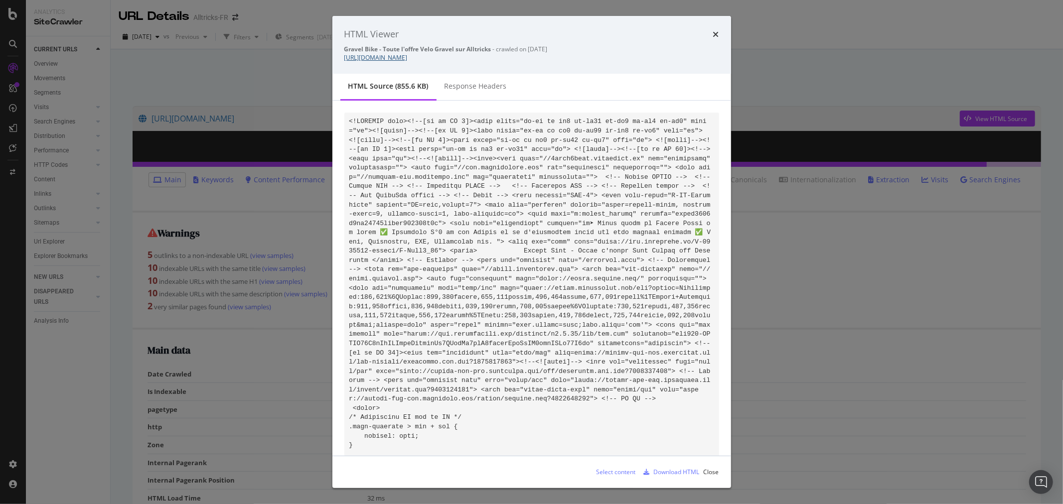
click at [408, 57] on link "https://www.alltricks.fr/C-1375892-gravel" at bounding box center [375, 57] width 63 height 8
click at [832, 44] on div "HTML Viewer Gravel Bike - Toute l'offre Velo Gravel sur Alltricks - crawled on …" at bounding box center [531, 252] width 1063 height 504
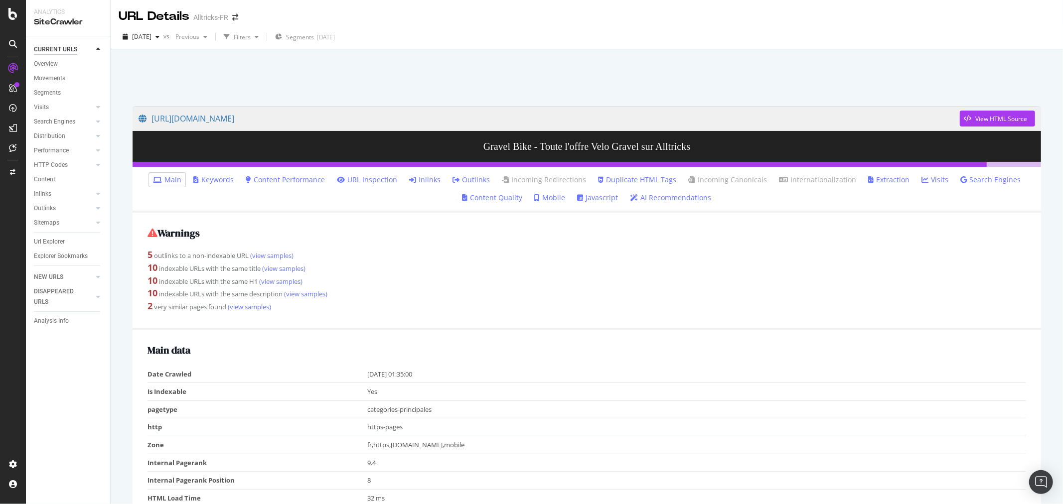
click at [51, 47] on div "CURRENT URLS" at bounding box center [55, 49] width 43 height 10
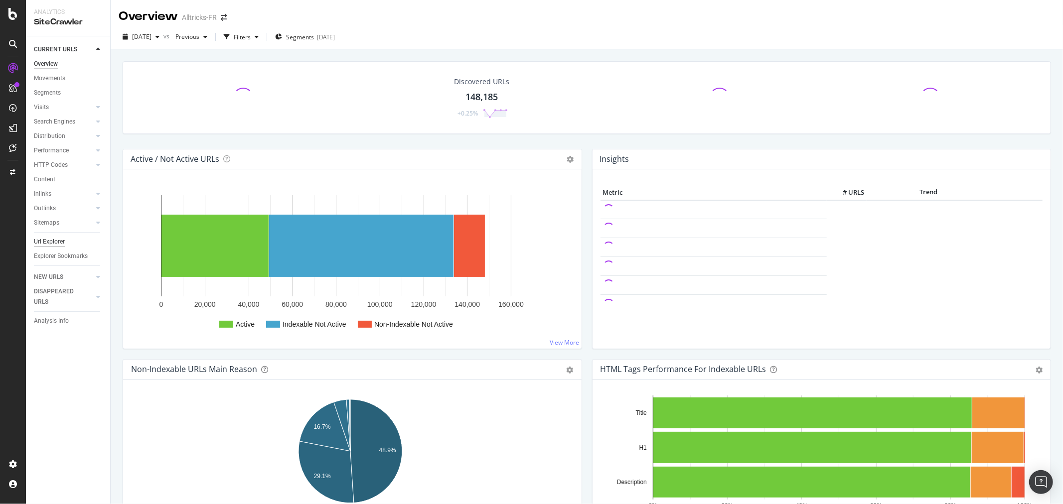
click at [56, 240] on div "Url Explorer" at bounding box center [49, 242] width 31 height 10
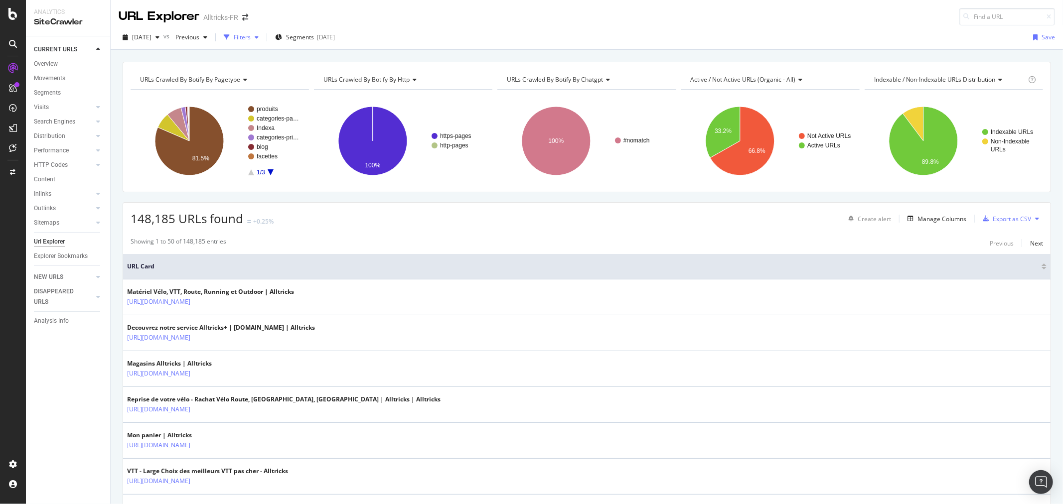
click at [251, 34] on div "Filters" at bounding box center [242, 37] width 17 height 8
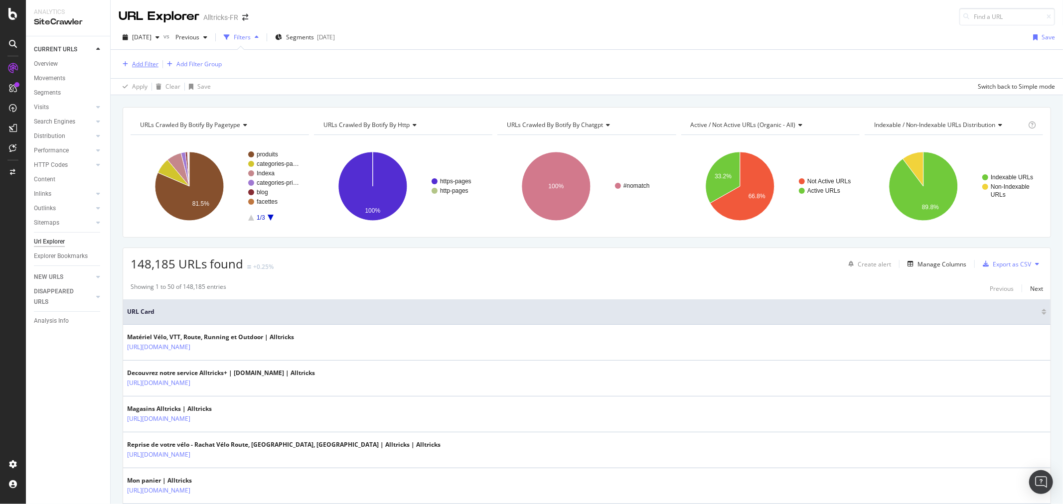
click at [155, 61] on div "Add Filter" at bounding box center [145, 64] width 26 height 8
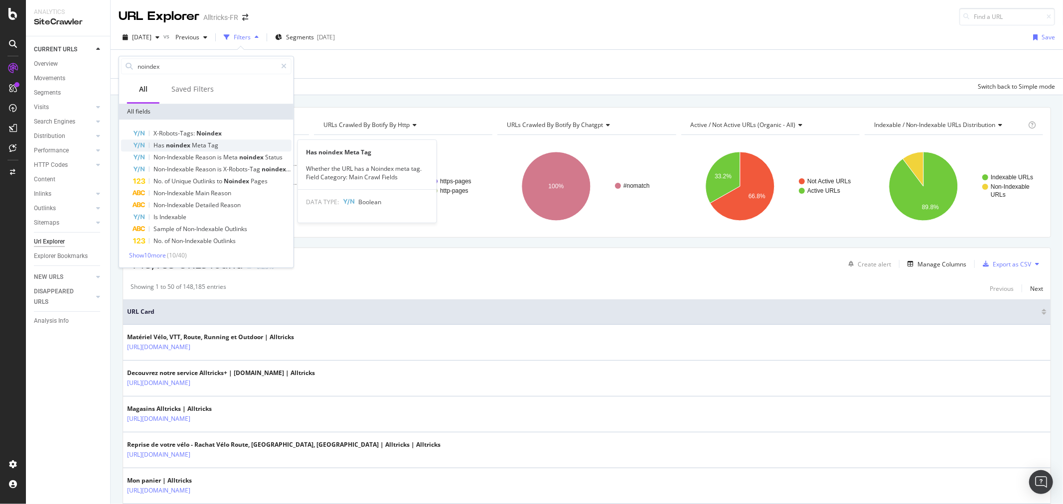
type input "noindex"
click at [227, 143] on div "Has noindex Meta Tag" at bounding box center [212, 146] width 158 height 12
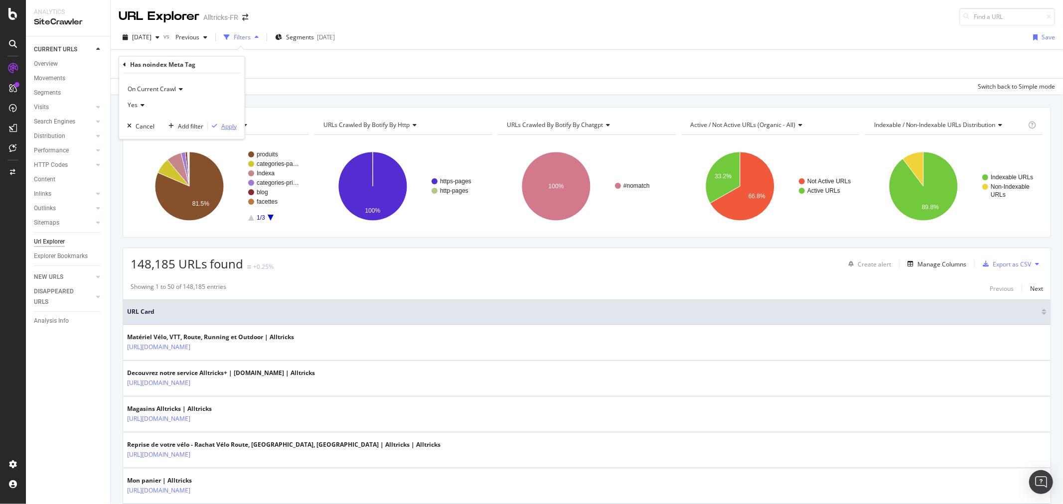
click at [227, 126] on div "Apply" at bounding box center [228, 126] width 15 height 8
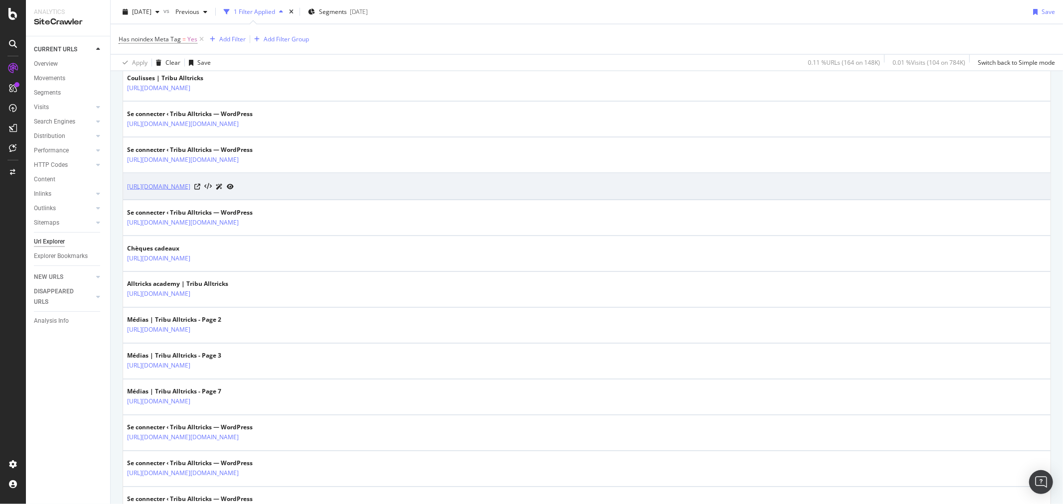
scroll to position [1328, 0]
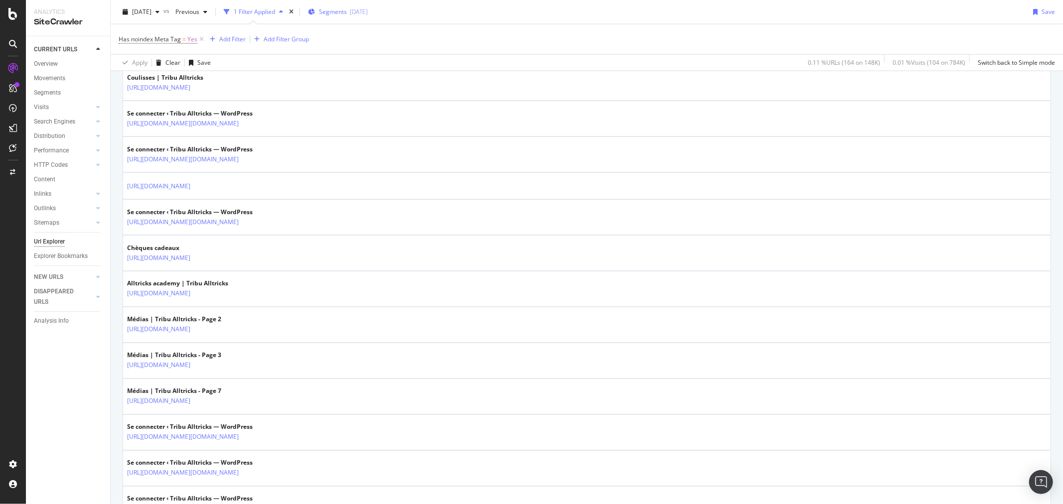
click at [347, 15] on span "Segments" at bounding box center [333, 11] width 28 height 8
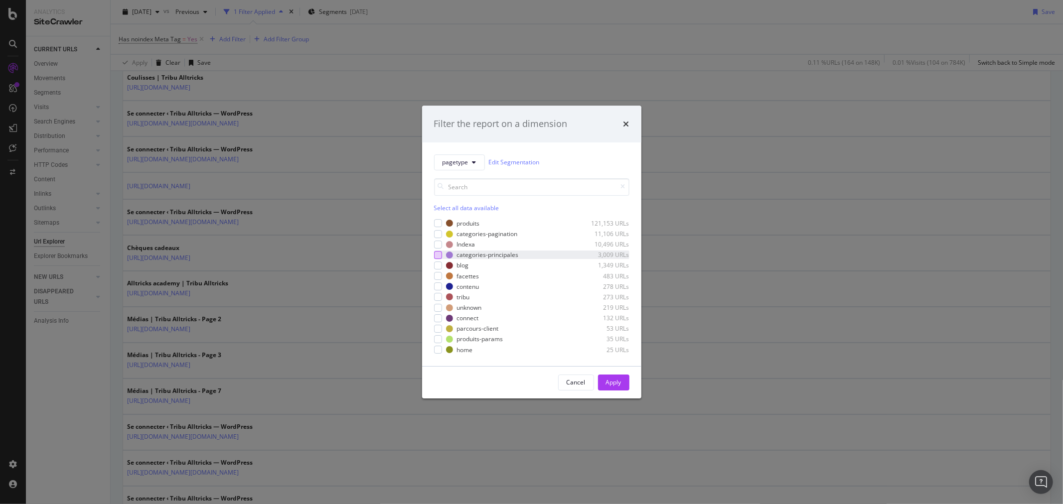
click at [440, 257] on div "modal" at bounding box center [438, 255] width 8 height 8
click at [435, 235] on div "modal" at bounding box center [438, 234] width 8 height 8
click at [615, 381] on div "Apply" at bounding box center [613, 382] width 15 height 8
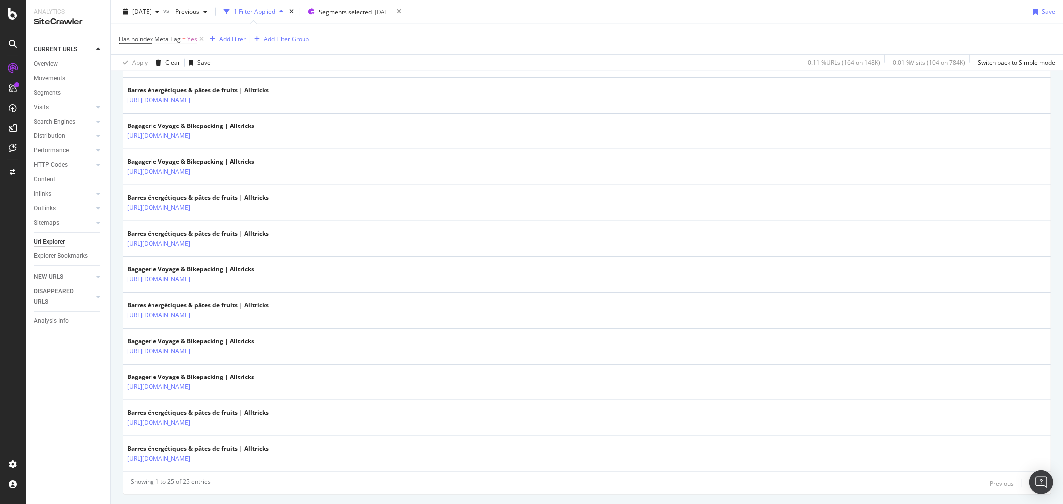
scroll to position [778, 0]
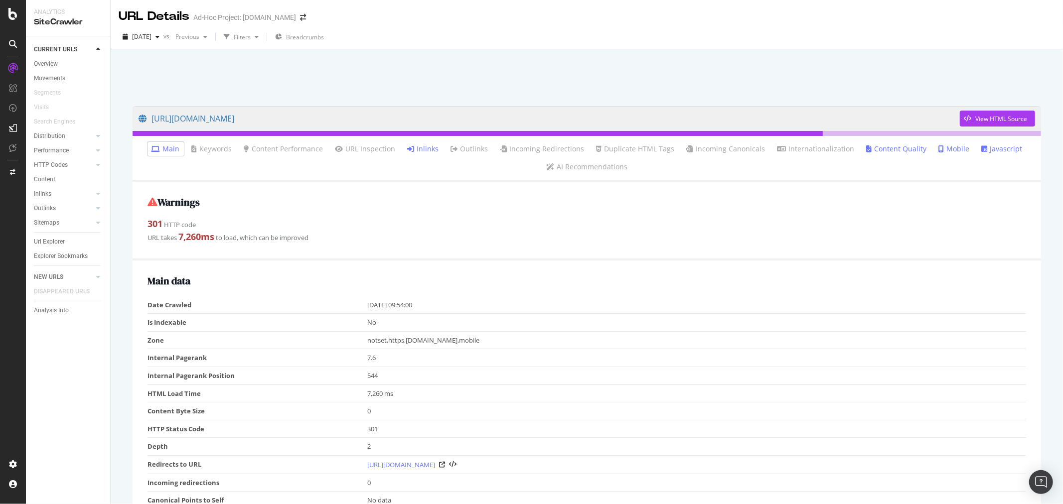
click at [423, 151] on link "Inlinks" at bounding box center [423, 149] width 31 height 10
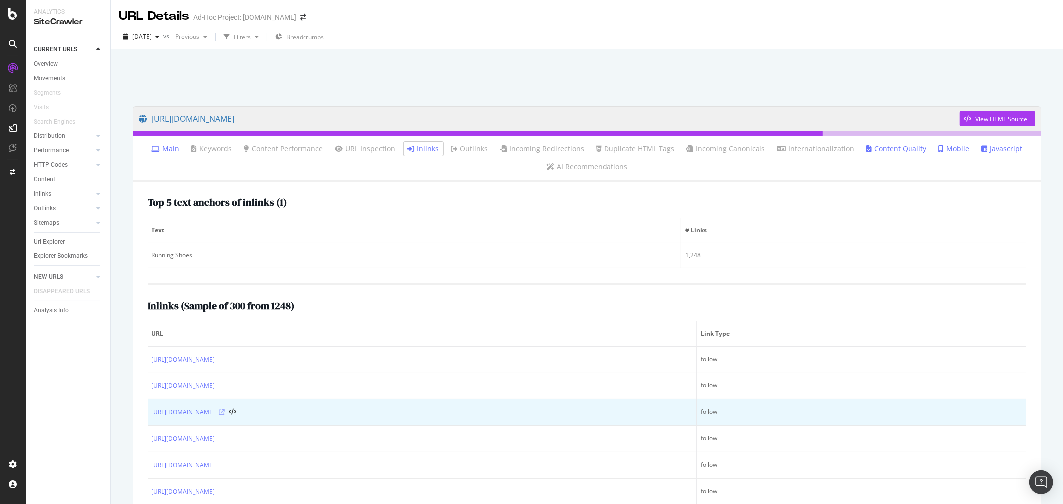
click at [225, 412] on icon at bounding box center [222, 413] width 6 height 6
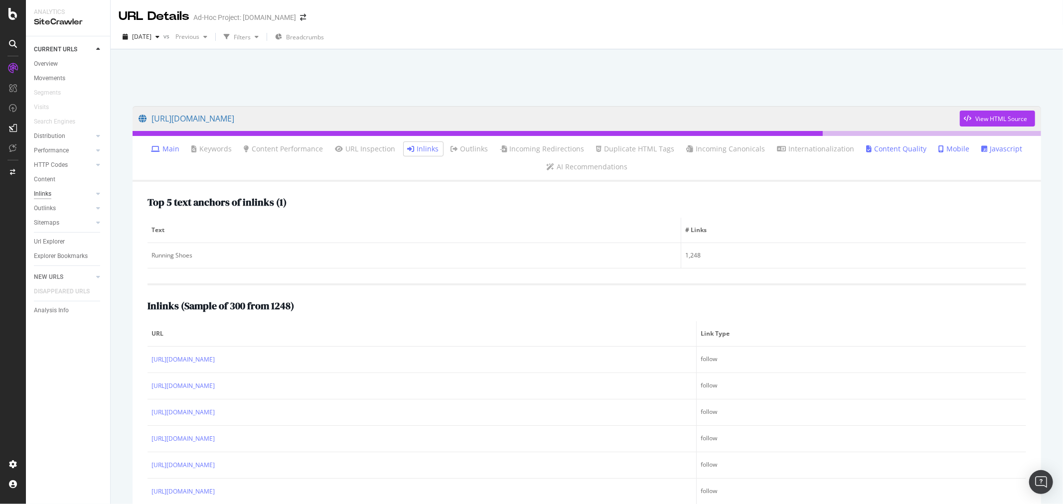
click at [47, 195] on div "Inlinks" at bounding box center [42, 194] width 17 height 10
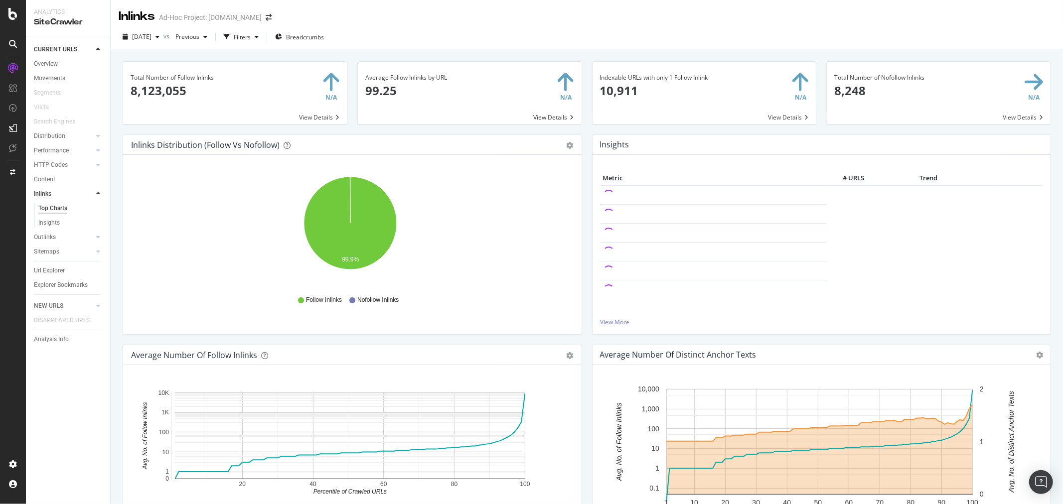
drag, startPoint x: 51, startPoint y: 235, endPoint x: 205, endPoint y: 2, distance: 278.6
click at [51, 235] on div "Outlinks" at bounding box center [45, 237] width 22 height 10
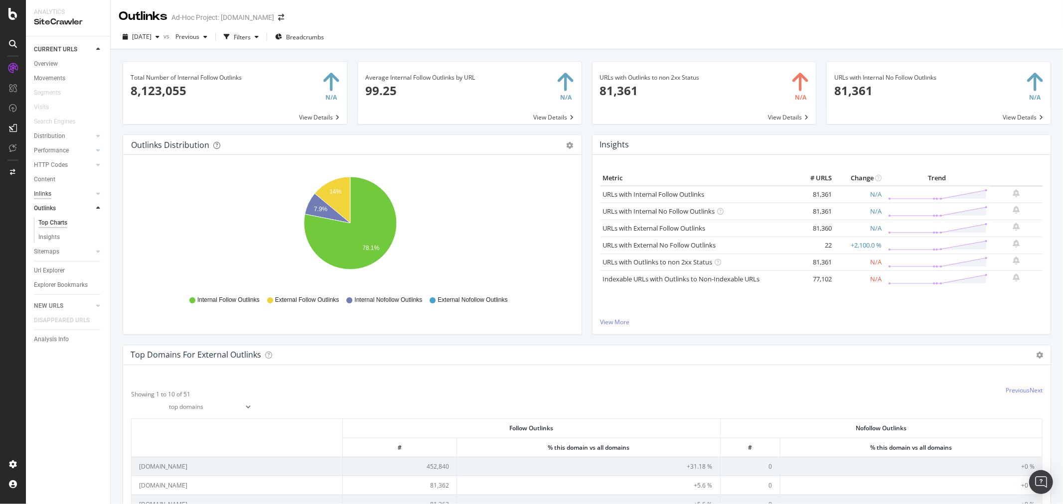
click at [45, 193] on div "Inlinks" at bounding box center [42, 194] width 17 height 10
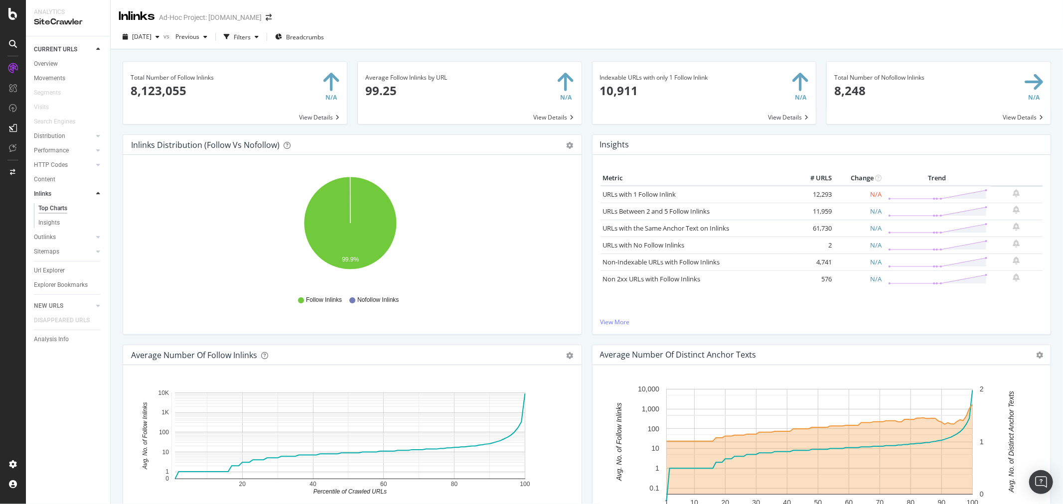
click at [61, 273] on div "Url Explorer" at bounding box center [49, 271] width 31 height 10
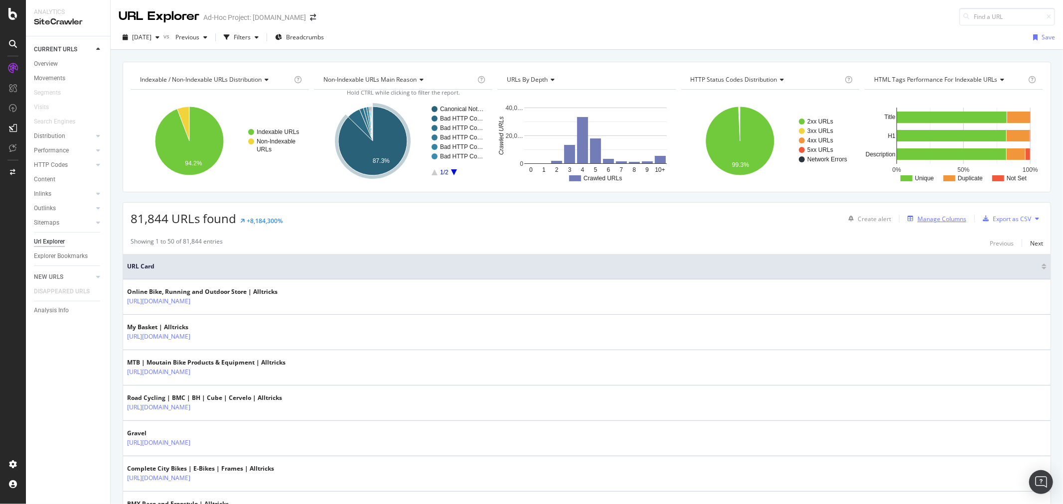
click at [924, 220] on div "Manage Columns" at bounding box center [941, 219] width 49 height 8
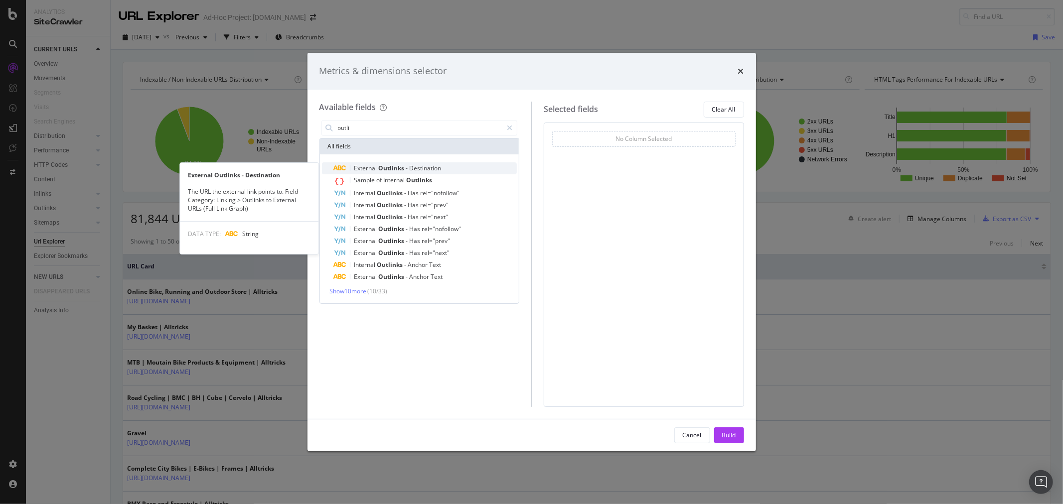
type input "outli"
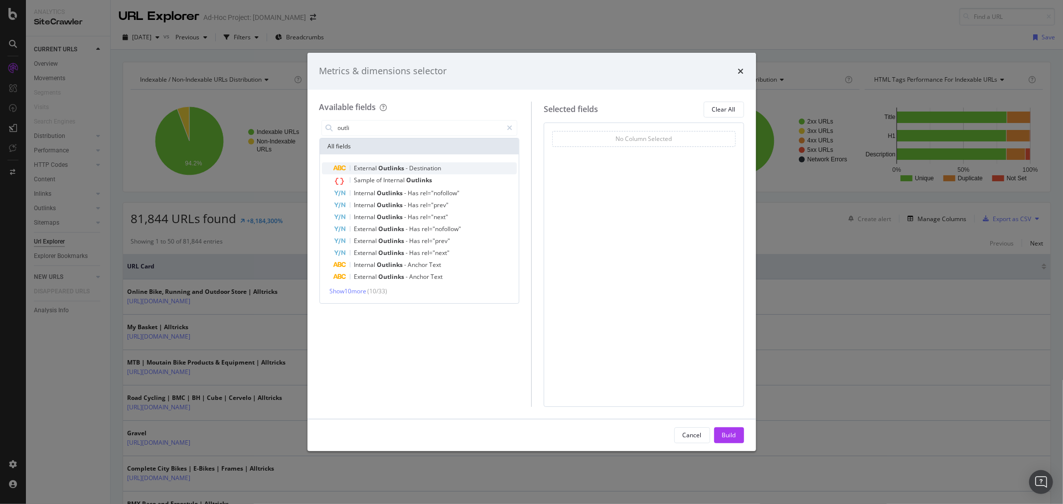
click at [396, 163] on div "External Outlinks - Destination" at bounding box center [425, 168] width 183 height 12
click at [576, 151] on span "On Current Crawl" at bounding box center [583, 153] width 48 height 8
click at [696, 197] on div "External Outlinks - Destination On Current Crawl You can use this field as a To…" at bounding box center [644, 265] width 200 height 284
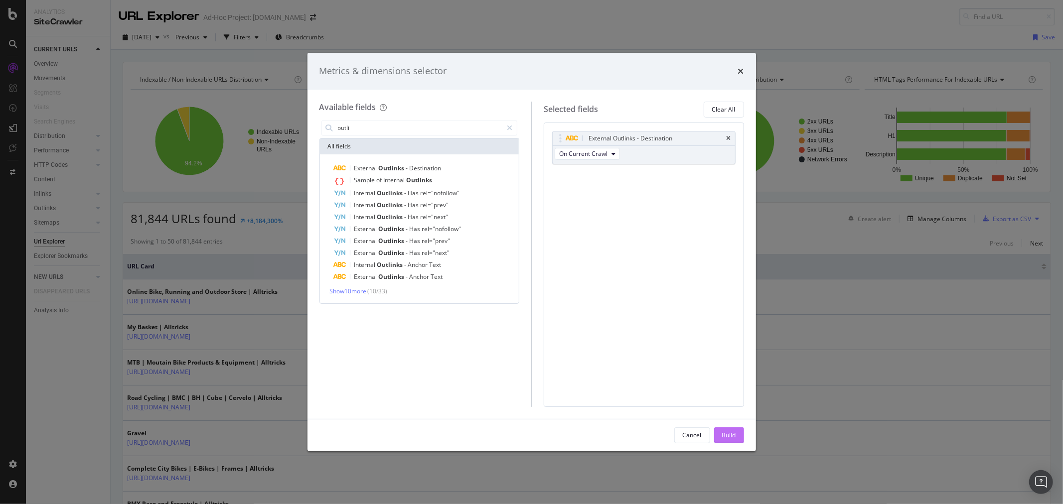
click at [726, 432] on div "Build" at bounding box center [729, 435] width 14 height 8
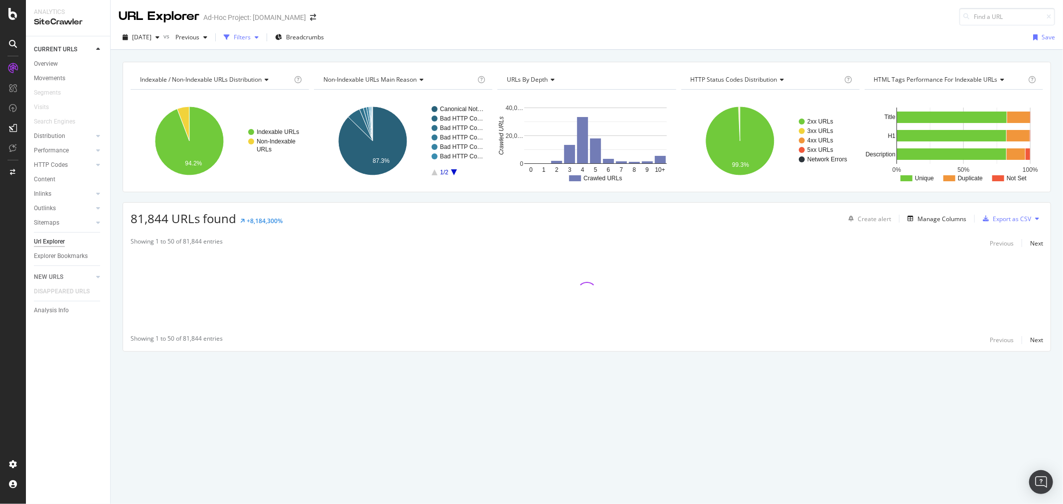
click at [251, 38] on div "Filters" at bounding box center [242, 37] width 17 height 8
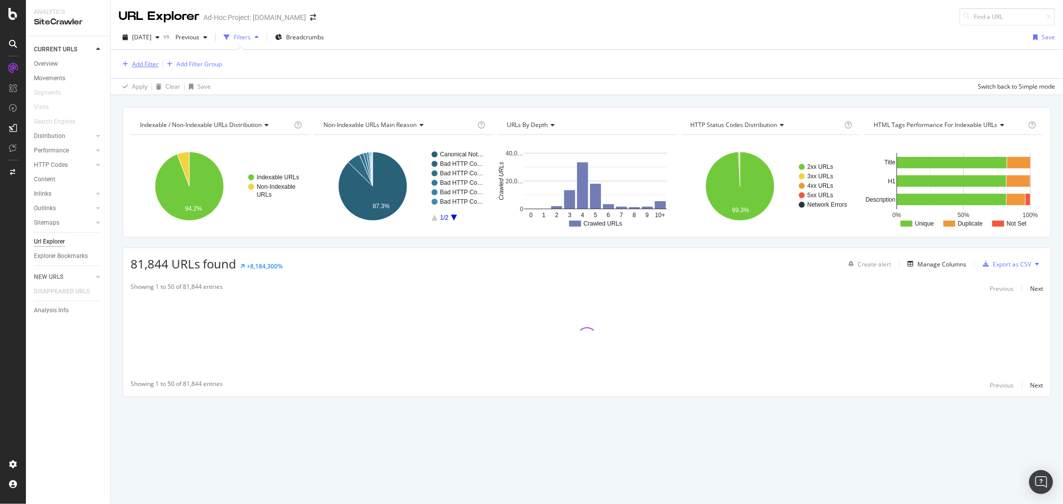
click at [153, 59] on div "Add Filter" at bounding box center [139, 64] width 40 height 11
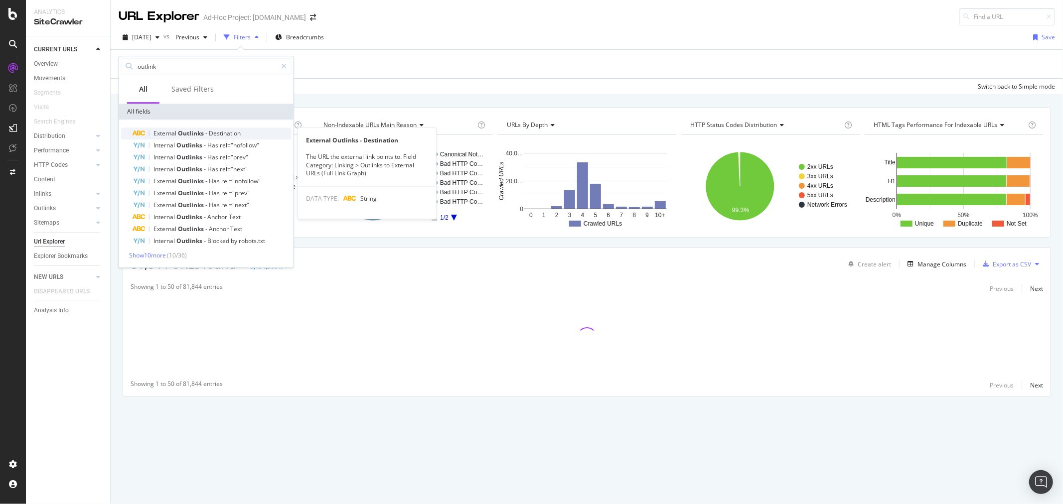
type input "outlink"
click at [231, 132] on span "Destination" at bounding box center [225, 133] width 32 height 8
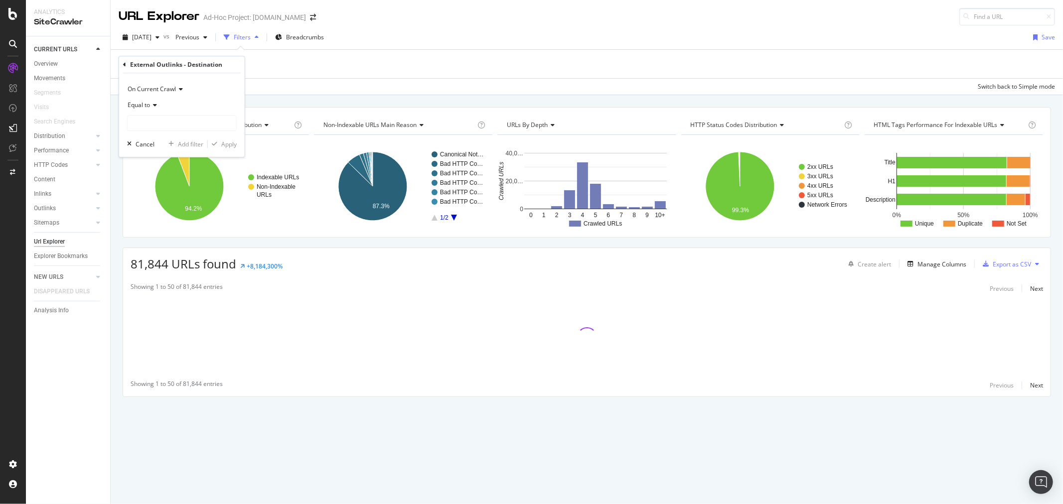
click at [150, 110] on div "Equal to" at bounding box center [182, 105] width 110 height 16
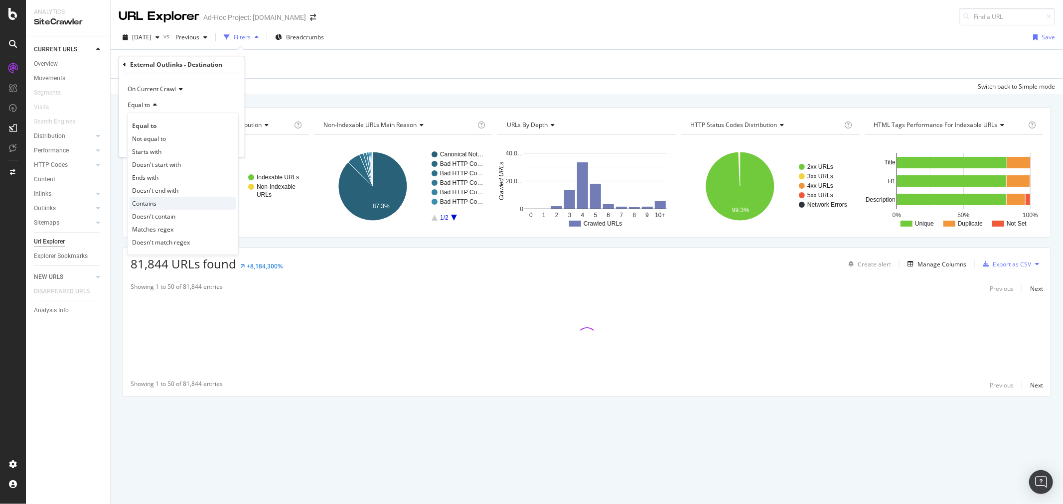
click at [165, 203] on div "Contains" at bounding box center [183, 203] width 107 height 13
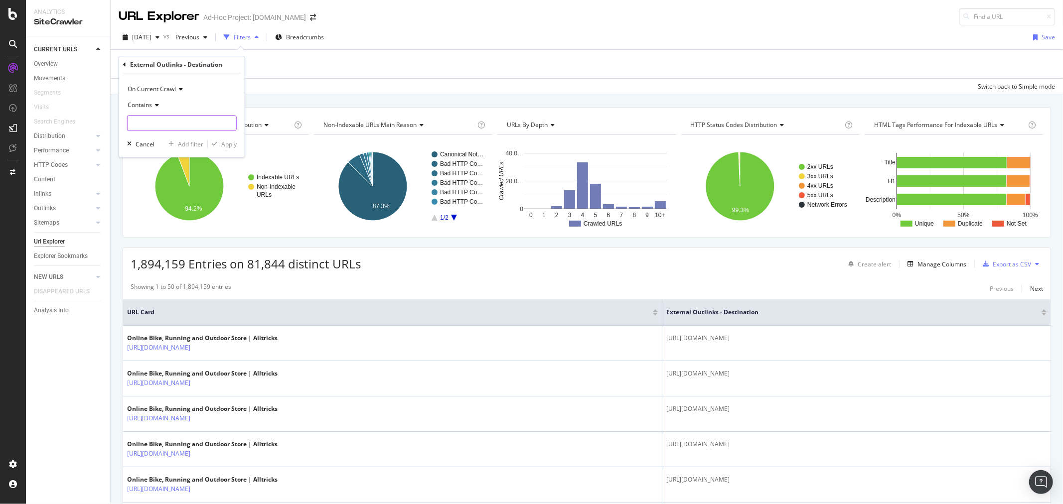
click at [167, 127] on input "text" at bounding box center [182, 123] width 109 height 16
type input "alltricks.com"
click at [226, 143] on div "Apply" at bounding box center [228, 144] width 15 height 8
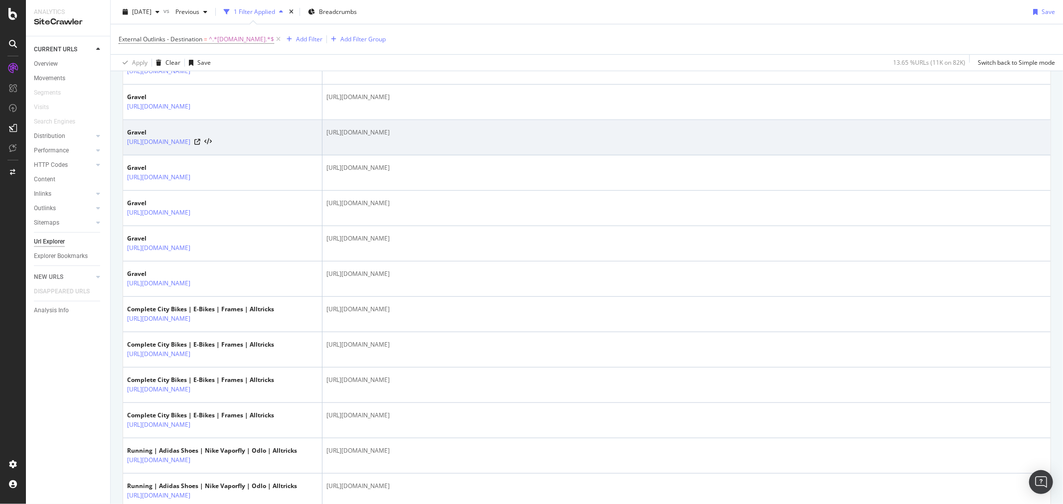
scroll to position [719, 0]
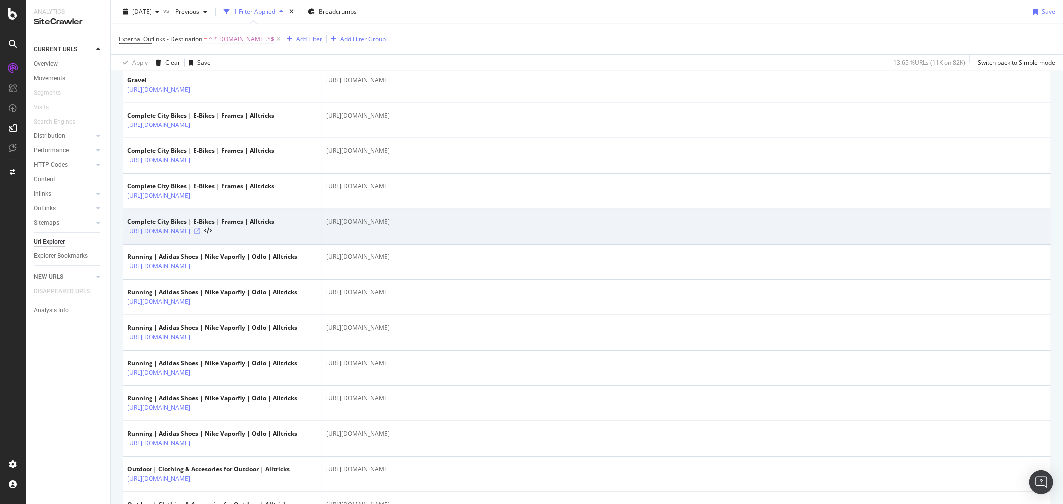
click at [200, 230] on icon at bounding box center [197, 231] width 6 height 6
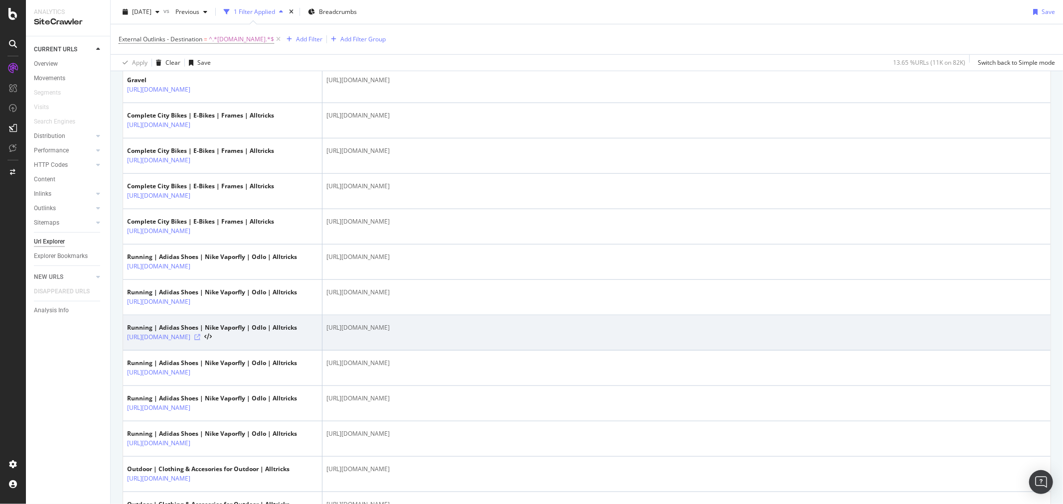
click at [200, 337] on icon at bounding box center [197, 337] width 6 height 6
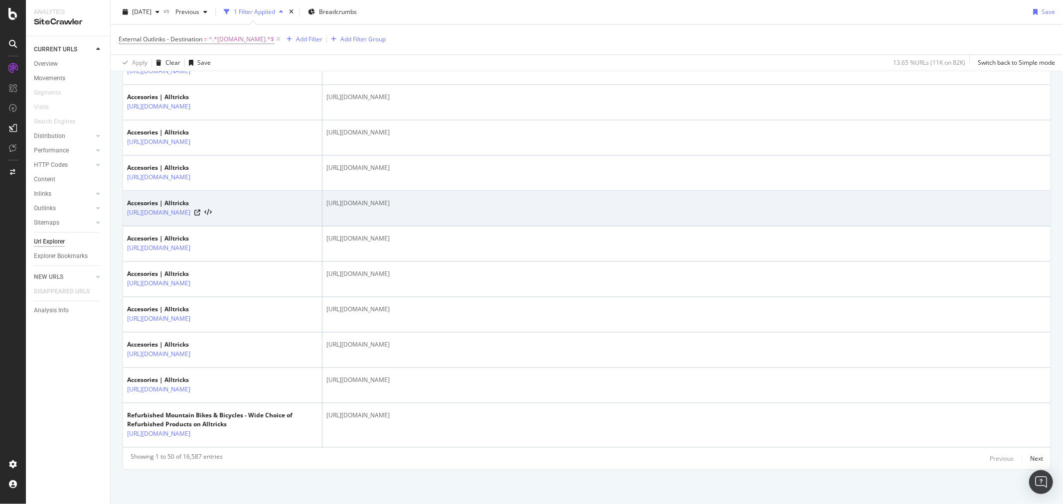
scroll to position [1661, 0]
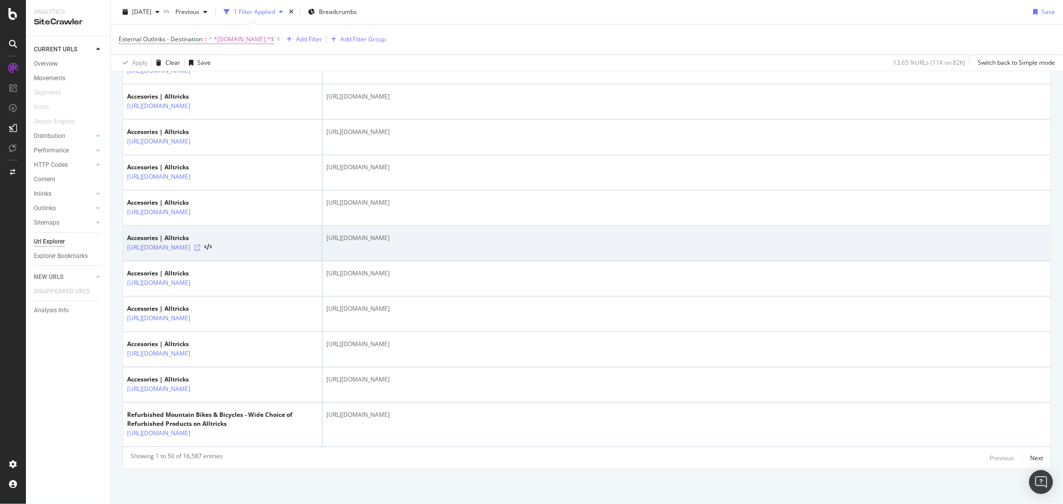
click at [200, 246] on icon at bounding box center [197, 248] width 6 height 6
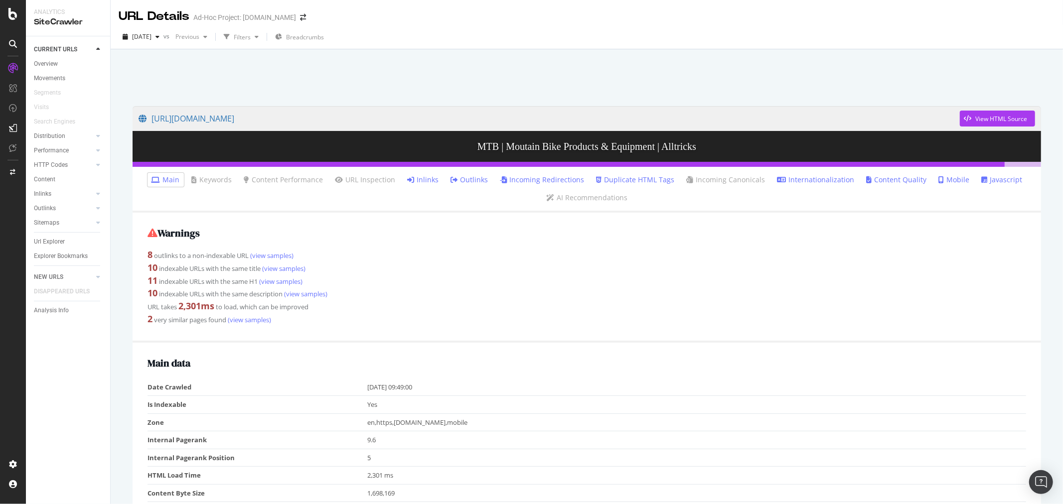
click at [463, 176] on link "Outlinks" at bounding box center [469, 180] width 37 height 10
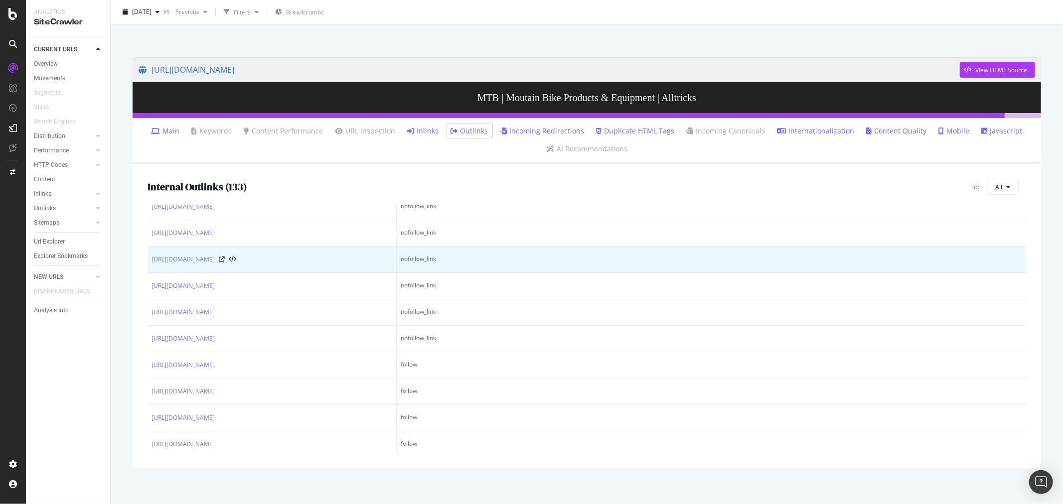
scroll to position [136, 0]
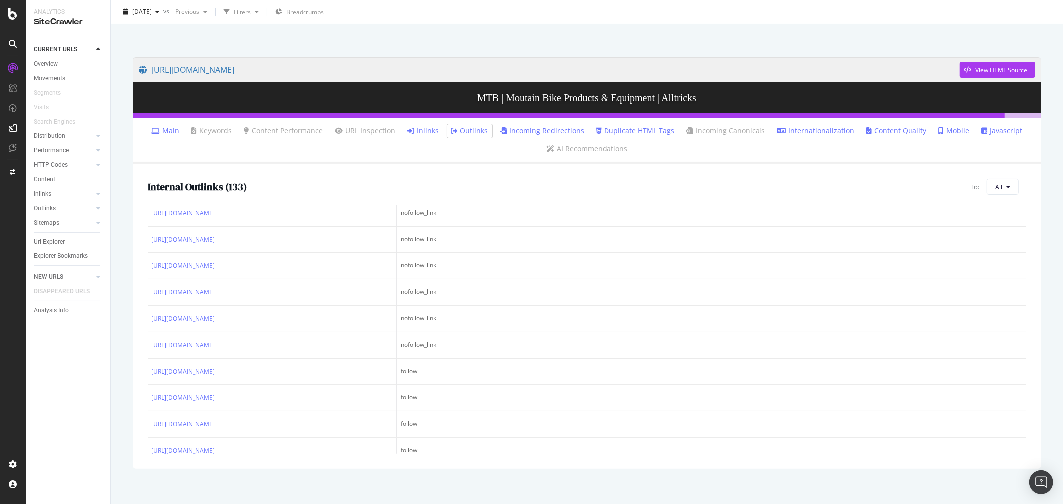
click at [420, 134] on link "Inlinks" at bounding box center [423, 131] width 31 height 10
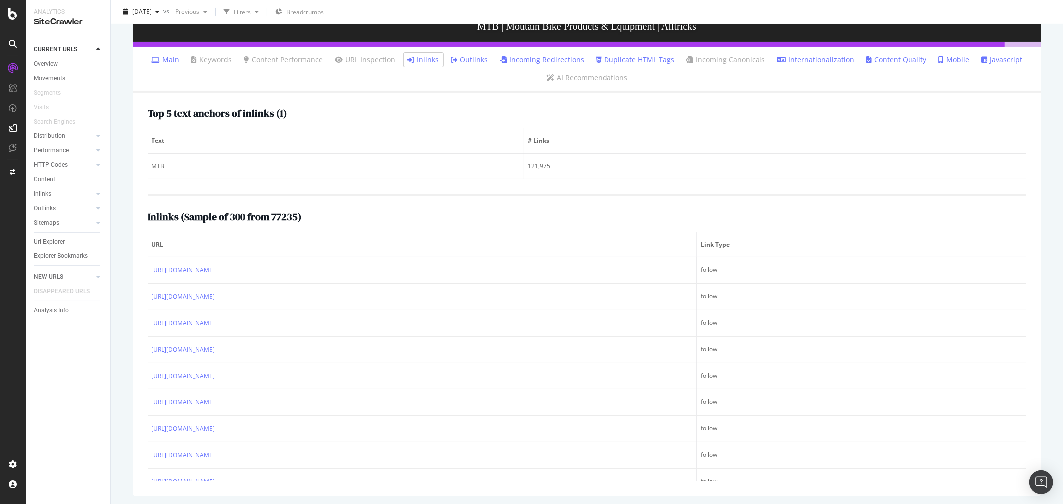
scroll to position [122, 0]
